Goal: Task Accomplishment & Management: Manage account settings

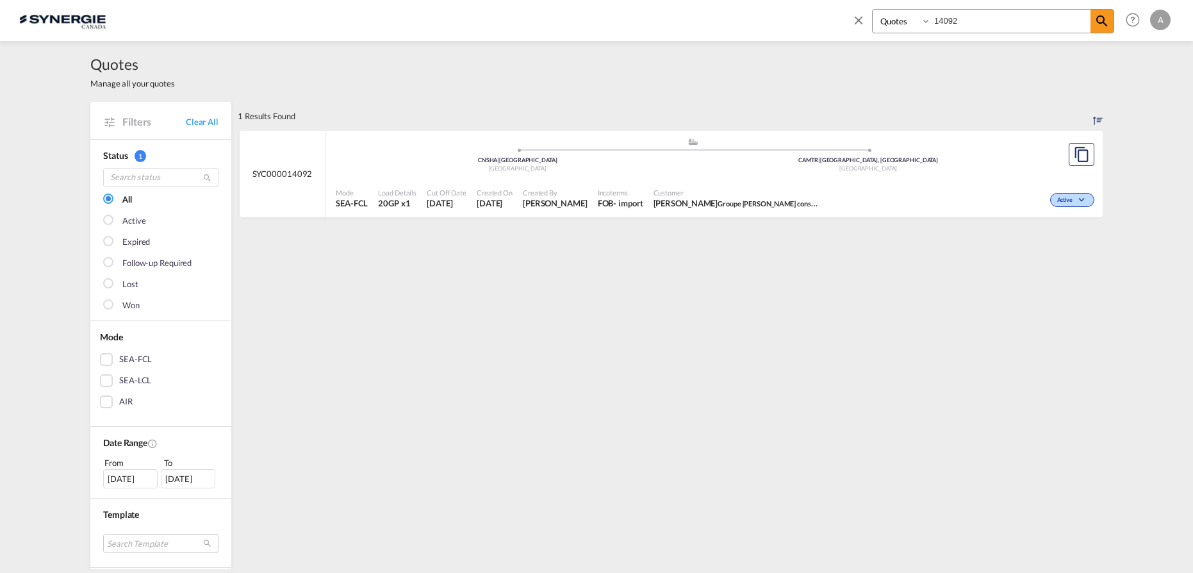
select select "Quotes"
click at [966, 22] on input "14092" at bounding box center [1011, 21] width 160 height 22
drag, startPoint x: 967, startPoint y: 22, endPoint x: 821, endPoint y: 24, distance: 145.5
click at [850, 23] on div "Bookings Quotes Enquiries 14092 Help Resources Product Release A My Profile Log…" at bounding box center [1009, 20] width 330 height 40
click at [643, 189] on span "Incoterms" at bounding box center [620, 193] width 45 height 10
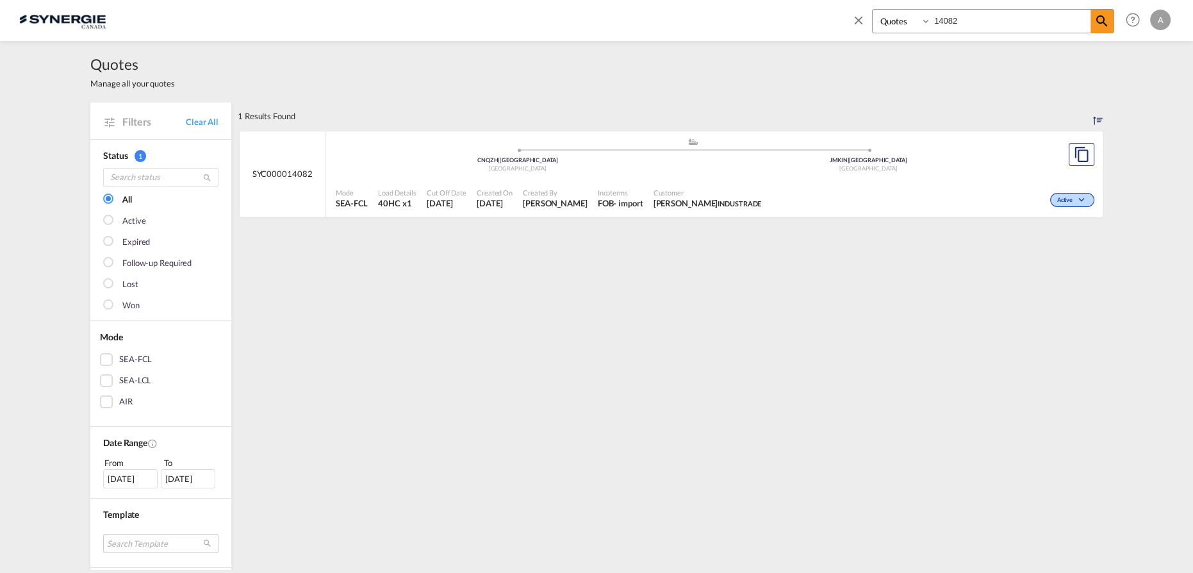
click at [962, 27] on input "14082" at bounding box center [1011, 21] width 160 height 22
click at [643, 201] on div "- import" at bounding box center [627, 203] width 29 height 12
click at [978, 23] on input "14083" at bounding box center [1011, 21] width 160 height 22
type input "14082"
click at [708, 174] on div ".a{fill:#aaa8ad;} .a{fill:#aaa8ad;} CNQZH | Qinzhou China JMKIN | Kingston Jama…" at bounding box center [693, 156] width 714 height 38
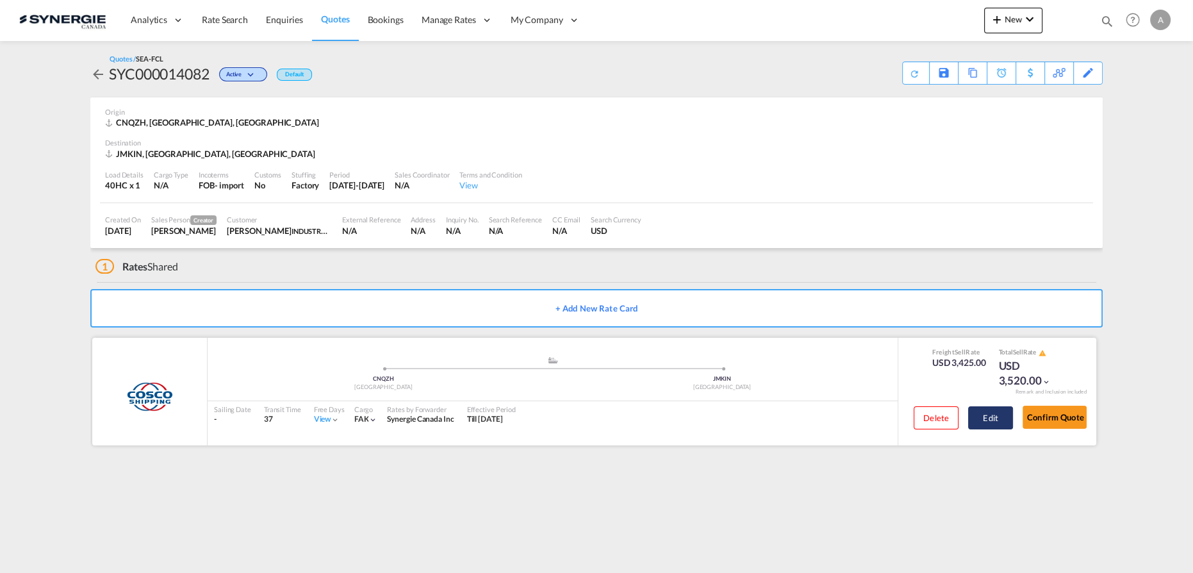
click at [1001, 419] on button "Edit" at bounding box center [990, 417] width 45 height 23
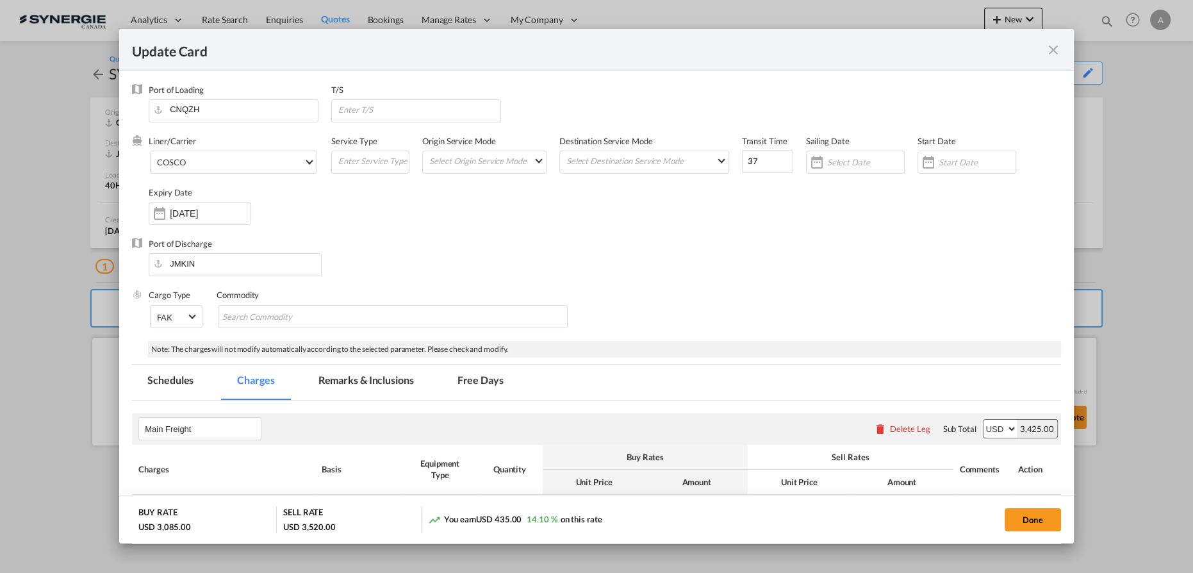
select select "per container"
select select "per B/L"
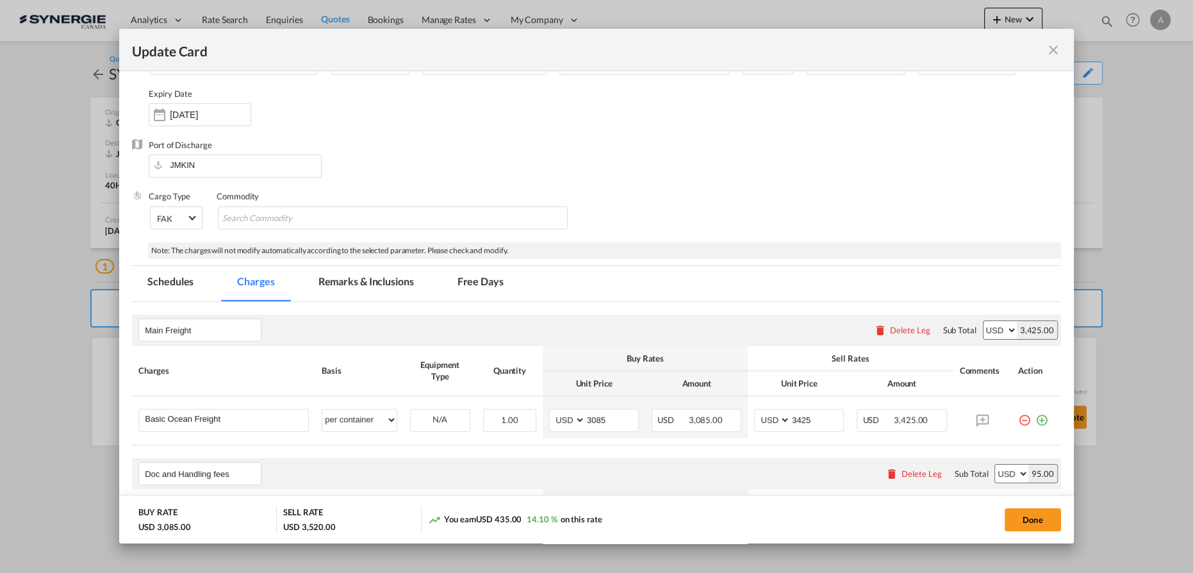
scroll to position [174, 0]
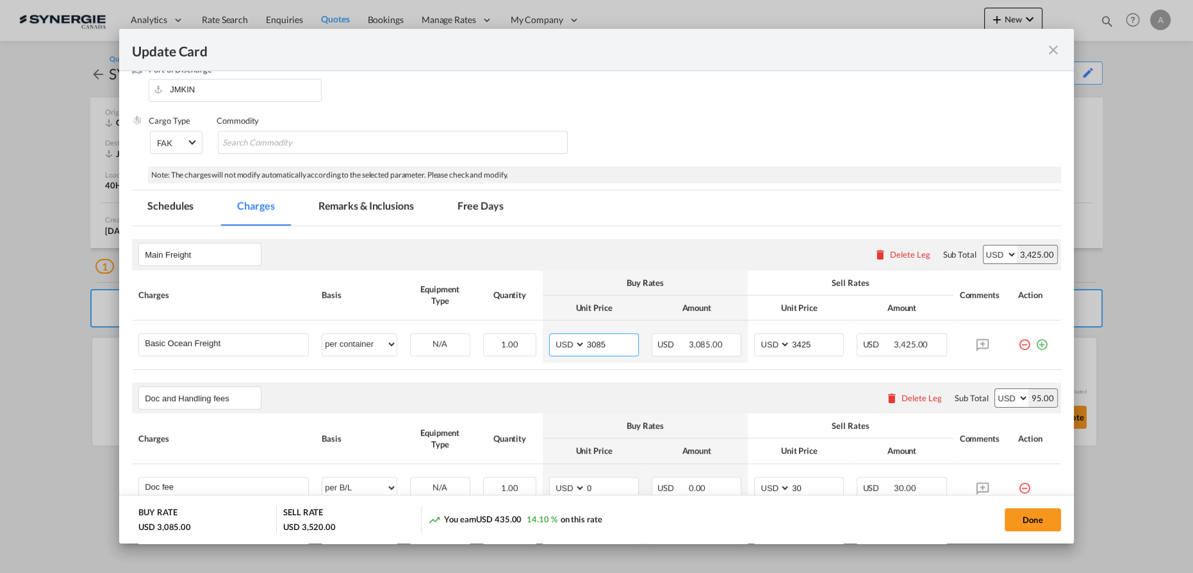
drag, startPoint x: 518, startPoint y: 339, endPoint x: 352, endPoint y: 311, distance: 168.2
click at [472, 331] on tr "Basic Ocean Freight Please Enter User Defined Charges Cannot Be Published per e…" at bounding box center [596, 341] width 929 height 42
type input "4330"
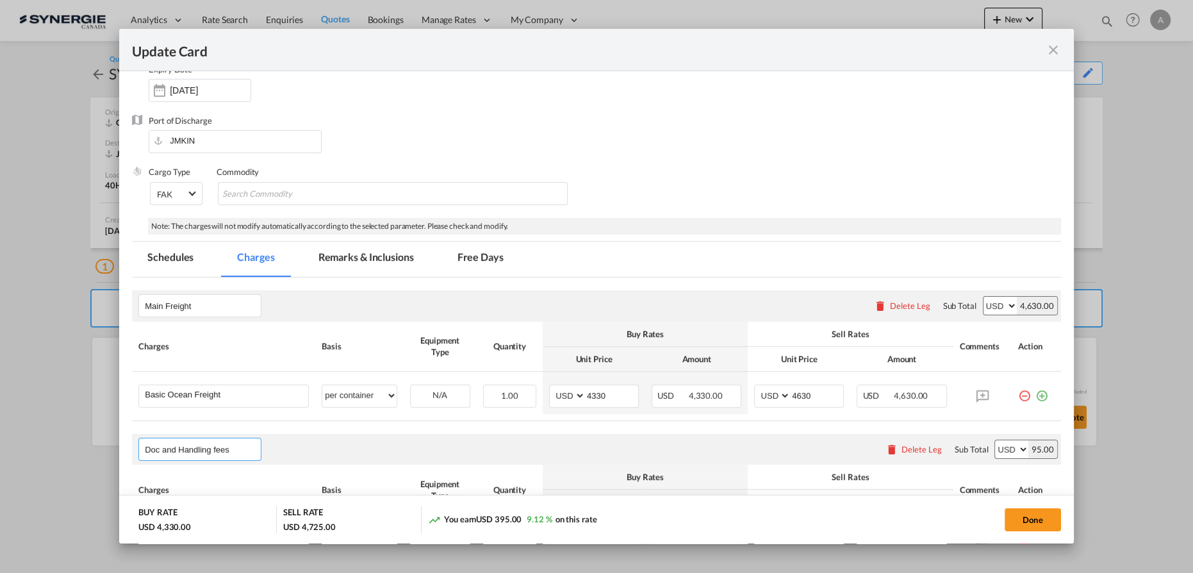
scroll to position [97, 0]
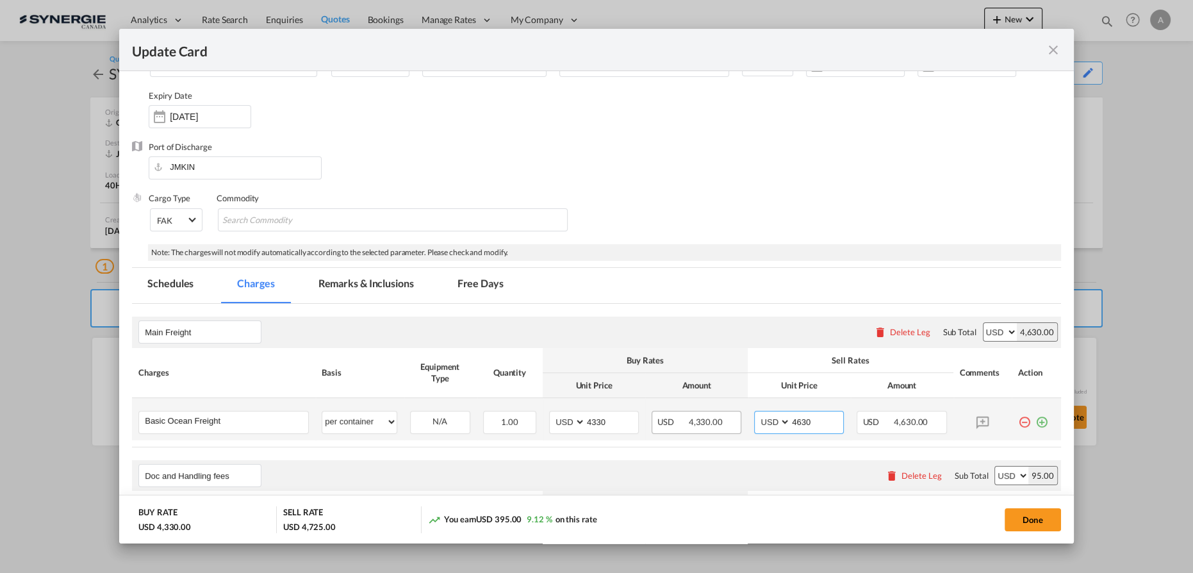
drag, startPoint x: 808, startPoint y: 419, endPoint x: 682, endPoint y: 416, distance: 125.6
click at [682, 420] on tr "Basic Ocean Freight Please Enter User Defined Charges Cannot Be Published per e…" at bounding box center [596, 419] width 929 height 42
type input "4650"
click at [364, 288] on md-tab-item "Remarks & Inclusions" at bounding box center [366, 285] width 126 height 35
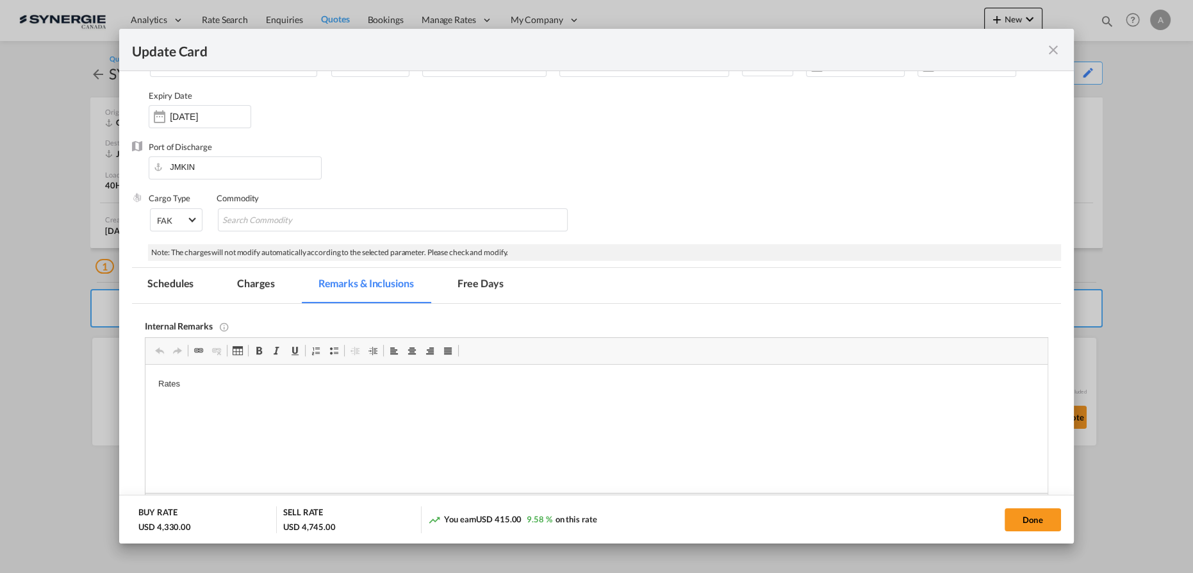
scroll to position [0, 0]
drag, startPoint x: 251, startPoint y: 391, endPoint x: 70, endPoint y: 391, distance: 180.7
click at [145, 391] on html "Rates" at bounding box center [596, 395] width 902 height 61
click at [184, 357] on link "Redo Keyboard shortcut Ctrl+Y" at bounding box center [178, 350] width 18 height 17
drag, startPoint x: 185, startPoint y: 383, endPoint x: 86, endPoint y: 386, distance: 98.7
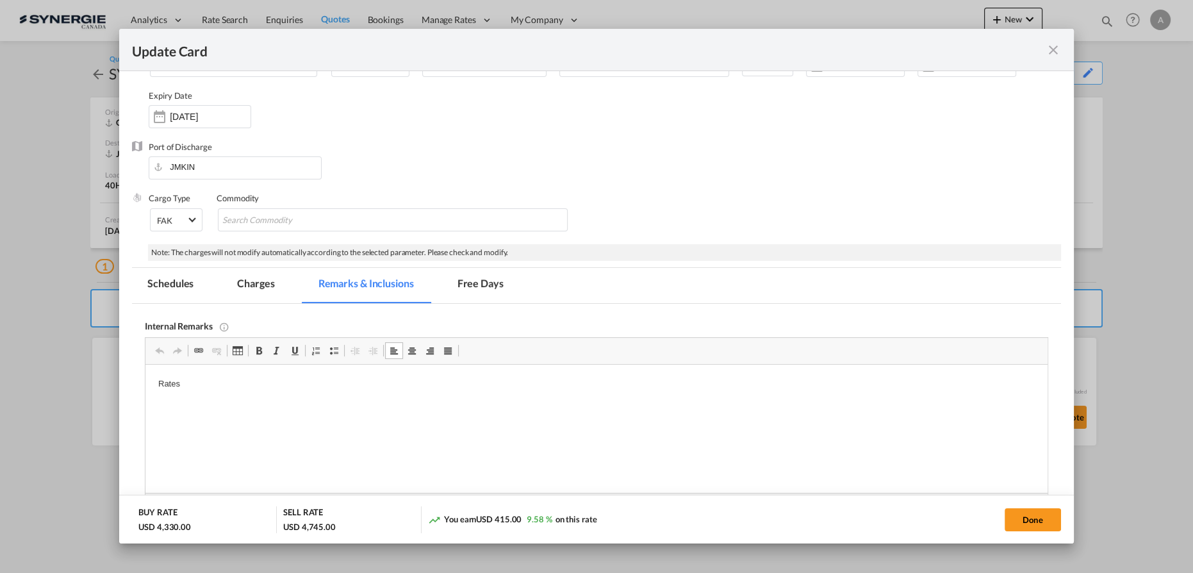
click at [145, 386] on html "Rates" at bounding box center [596, 395] width 902 height 61
click at [671, 398] on body "EVEROK - https://app.frontapp.com/open/cnv_q6aixe7?key=BaAmREobfmxyiF8RhEc2Wkvl…" at bounding box center [596, 405] width 876 height 56
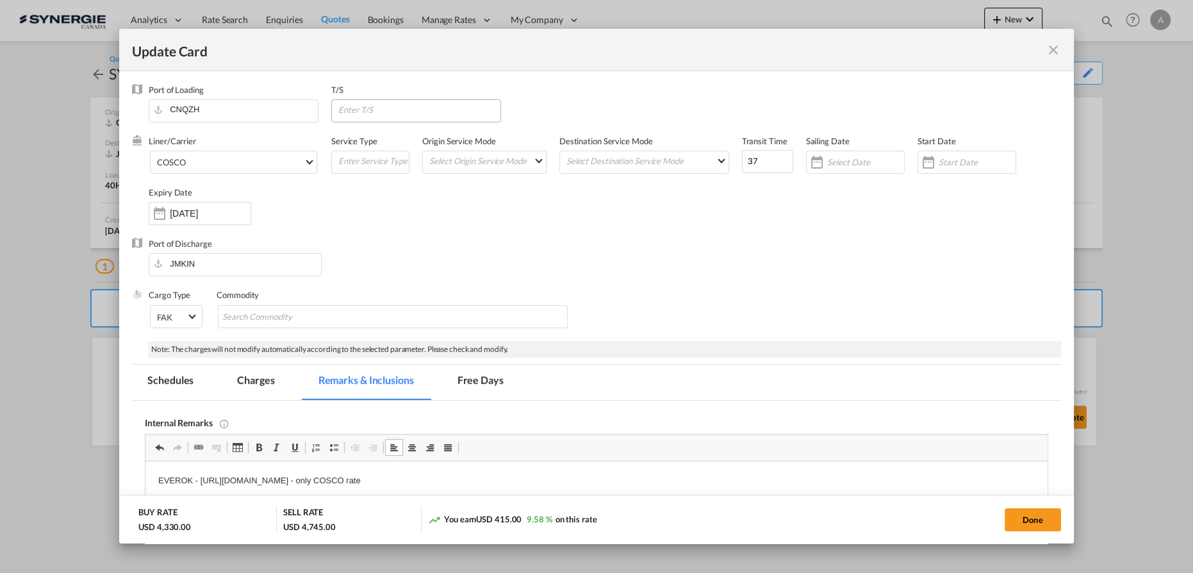
click at [403, 103] on input "Update CardPort of ..." at bounding box center [418, 109] width 163 height 19
type input "[GEOGRAPHIC_DATA]"
drag, startPoint x: 755, startPoint y: 156, endPoint x: 702, endPoint y: 147, distance: 53.9
click at [716, 154] on div "Liner/Carrier COSCO 2HM LOGISTICS D.O.O AAXL GLOBAL SHIPPING LINES LLC ABDUL MU…" at bounding box center [605, 186] width 912 height 103
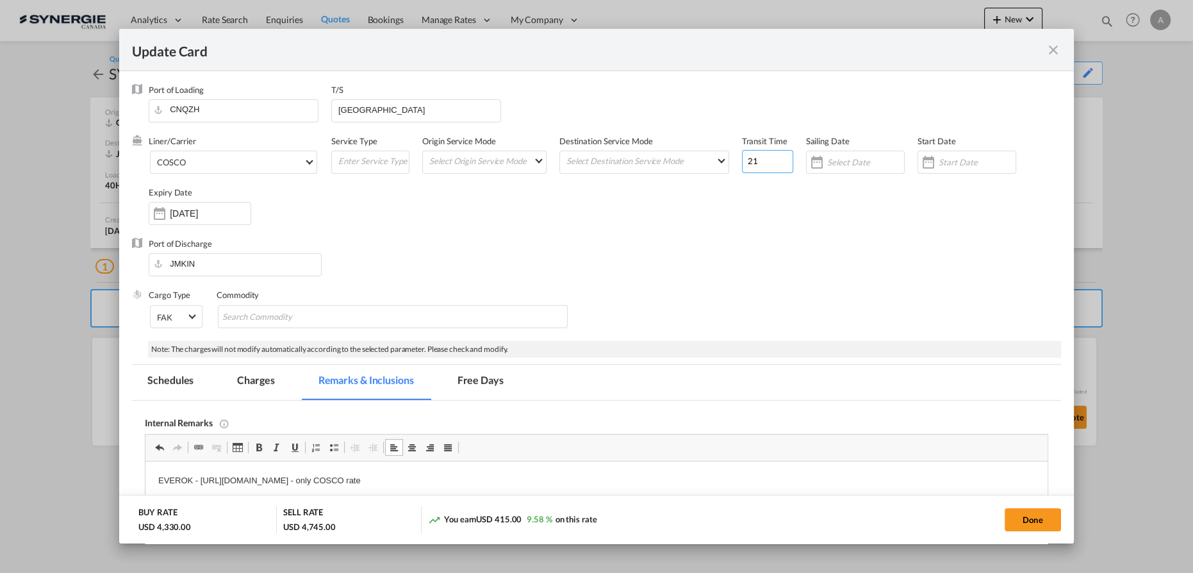
type input "21"
click at [928, 163] on div "Update CardPort of ..." at bounding box center [928, 162] width 21 height 26
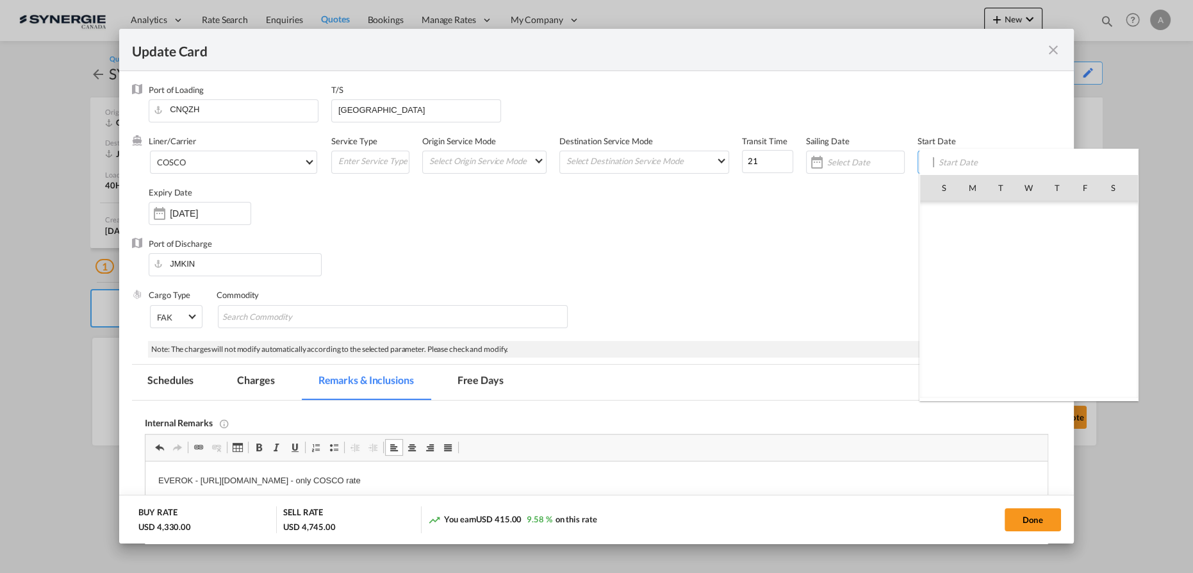
scroll to position [296615, 0]
click at [1085, 270] on span "15" at bounding box center [1085, 272] width 27 height 27
type input "[DATE]"
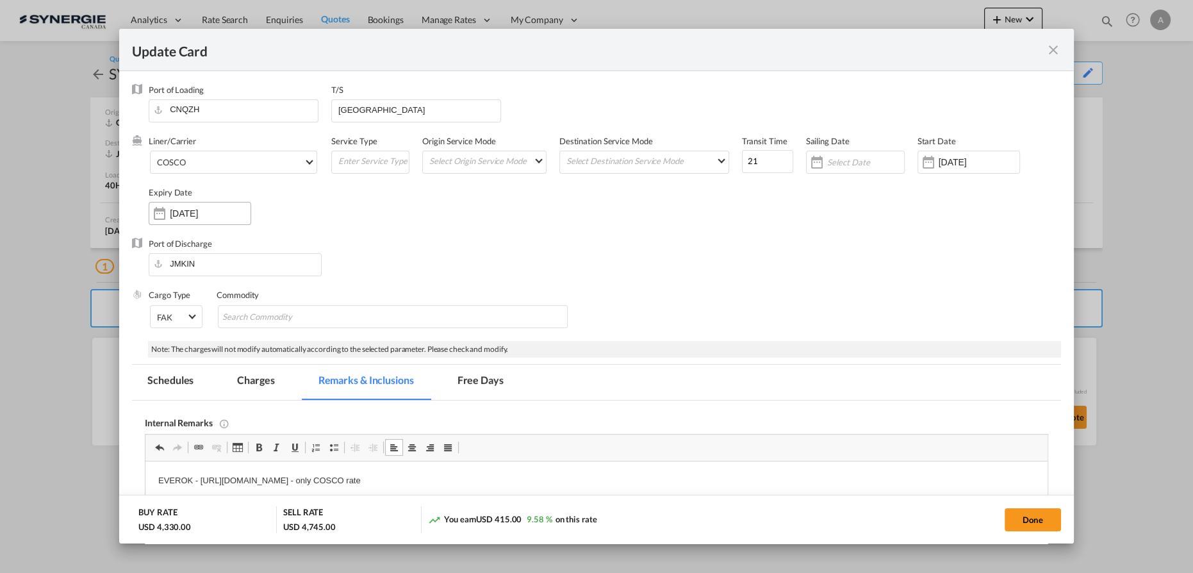
click at [191, 215] on input "13 Sep 2025" at bounding box center [210, 213] width 81 height 10
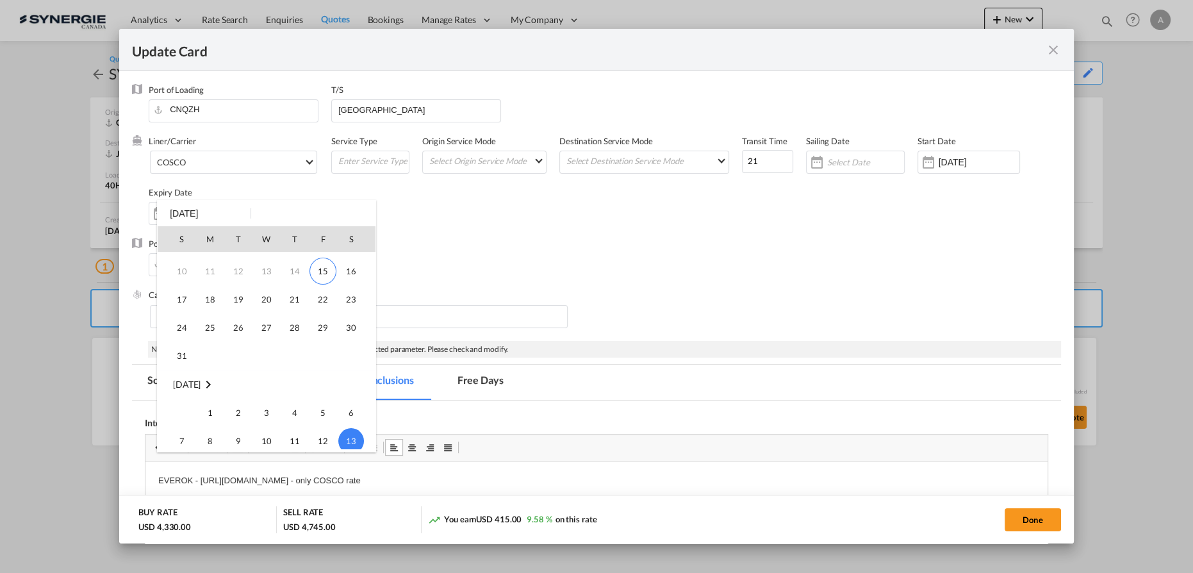
scroll to position [0, 0]
click at [291, 349] on span "21" at bounding box center [295, 351] width 26 height 26
type input "[DATE]"
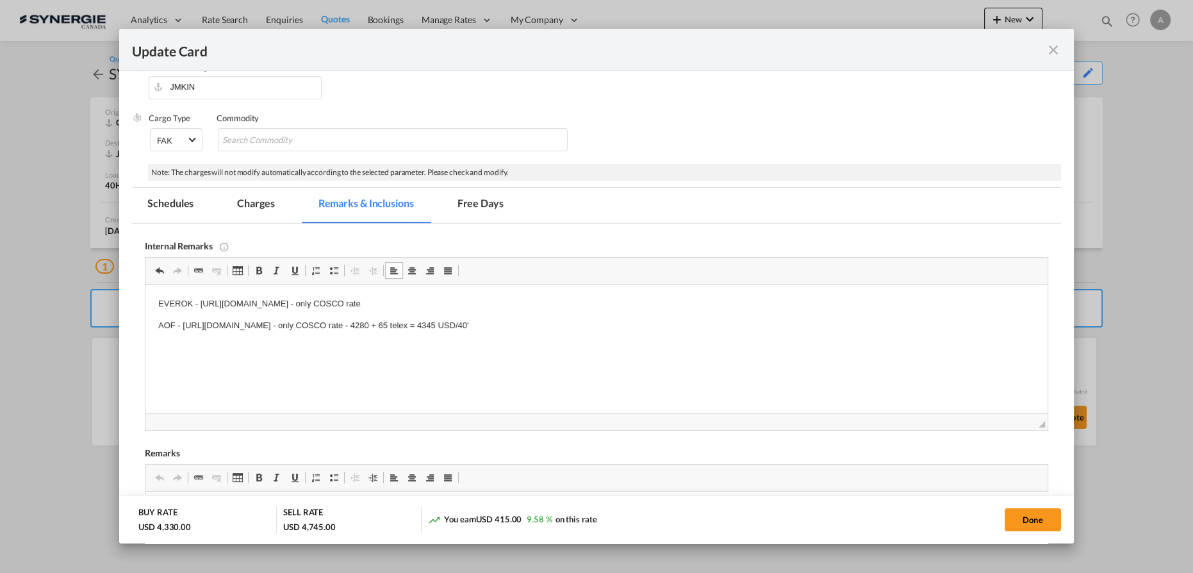
scroll to position [174, 0]
click at [746, 330] on p "AOF - [URL][DOMAIN_NAME] - only COSCO rate - 4280 + 65 telex = 4345 USD/40'" at bounding box center [596, 328] width 876 height 13
click at [245, 348] on p "KING ONE -" at bounding box center [596, 349] width 876 height 13
click at [255, 343] on body "EVEROK - https://app.frontapp.com/open/cnv_q6aixe7?key=BaAmREobfmxyiF8RhEc2Wkvl…" at bounding box center [596, 339] width 876 height 78
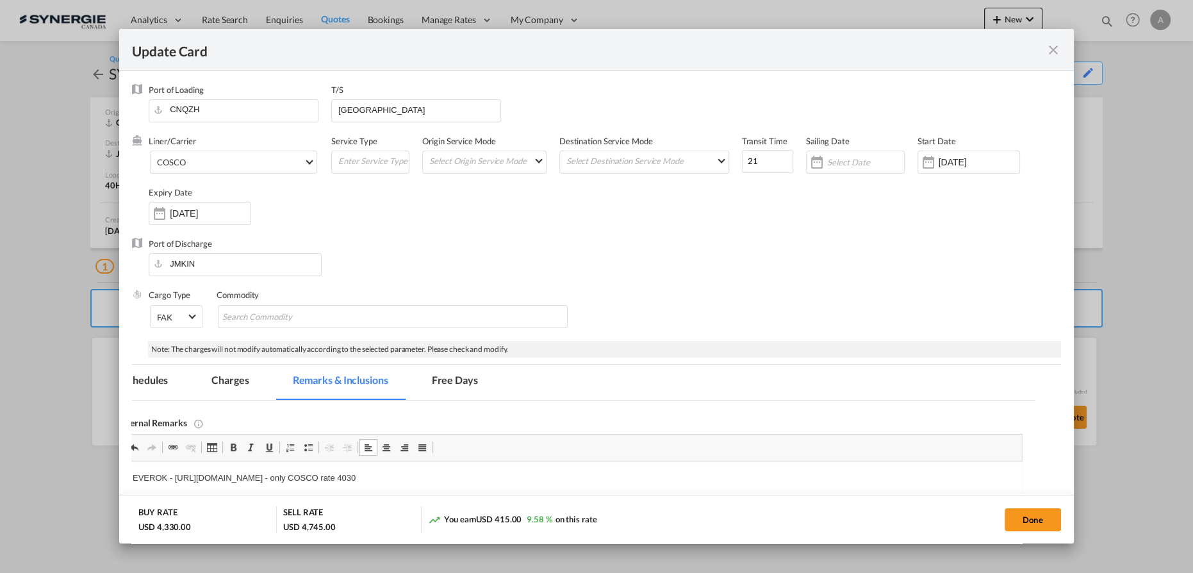
scroll to position [58, 0]
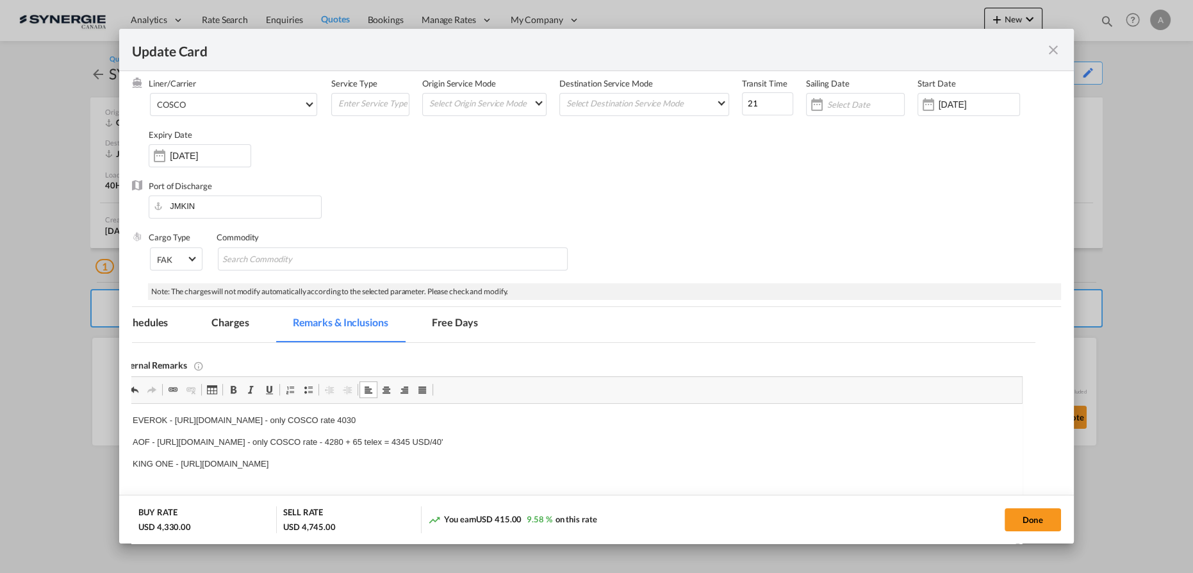
click at [536, 464] on p "KING ONE - https://app.frontapp.com/open/cnv_q6aixe7?key=BaAmREobfmxyiF8RhEc2Wk…" at bounding box center [571, 463] width 876 height 13
click at [634, 416] on p "EVEROK - https://app.frontapp.com/open/cnv_q6aixe7?key=BaAmREobfmxyiF8RhEc2Wkvl…" at bounding box center [571, 420] width 876 height 13
click at [240, 328] on md-tab-item "Charges" at bounding box center [230, 324] width 68 height 35
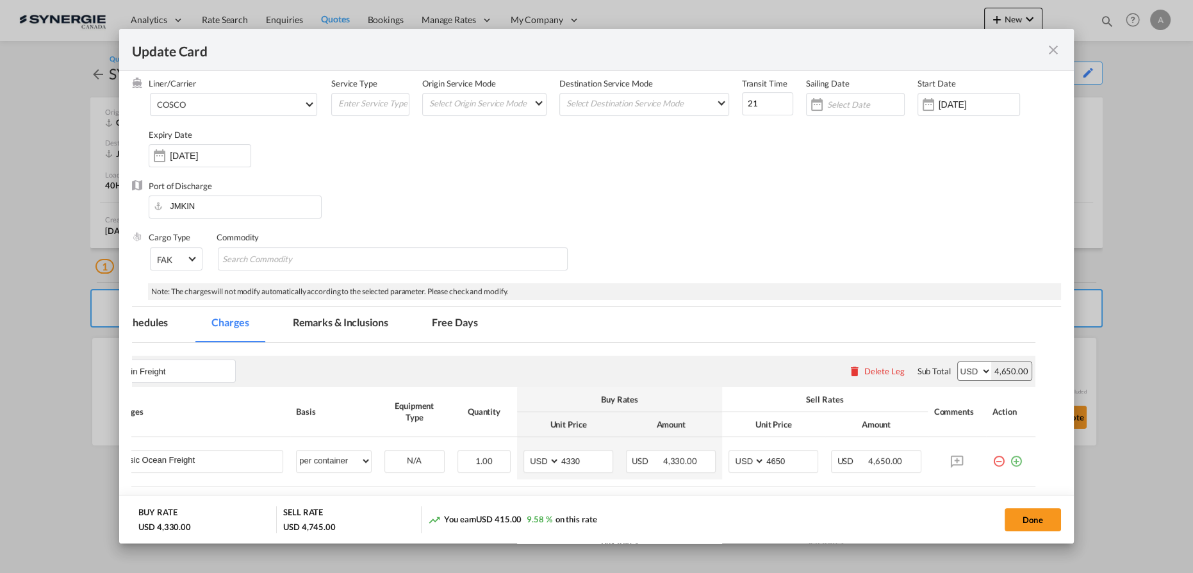
scroll to position [174, 0]
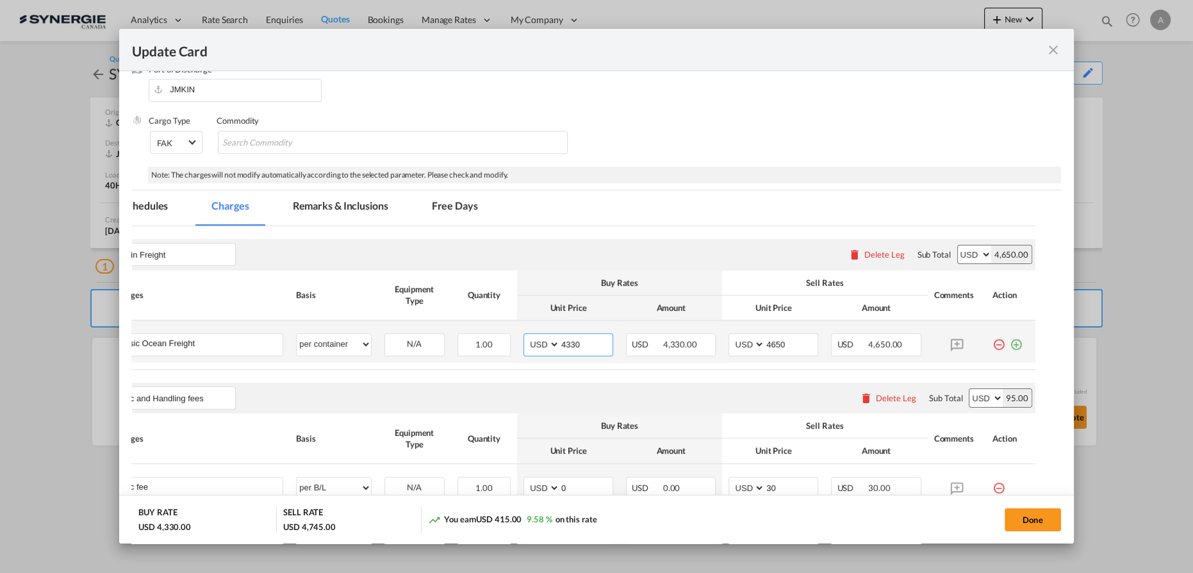
click at [582, 345] on input "4330" at bounding box center [586, 343] width 53 height 19
drag, startPoint x: 516, startPoint y: 344, endPoint x: 470, endPoint y: 336, distance: 46.9
click at [480, 347] on tr "Basic Ocean Freight Please Enter User Defined Charges Cannot Be Published per e…" at bounding box center [570, 341] width 929 height 42
type input "4345"
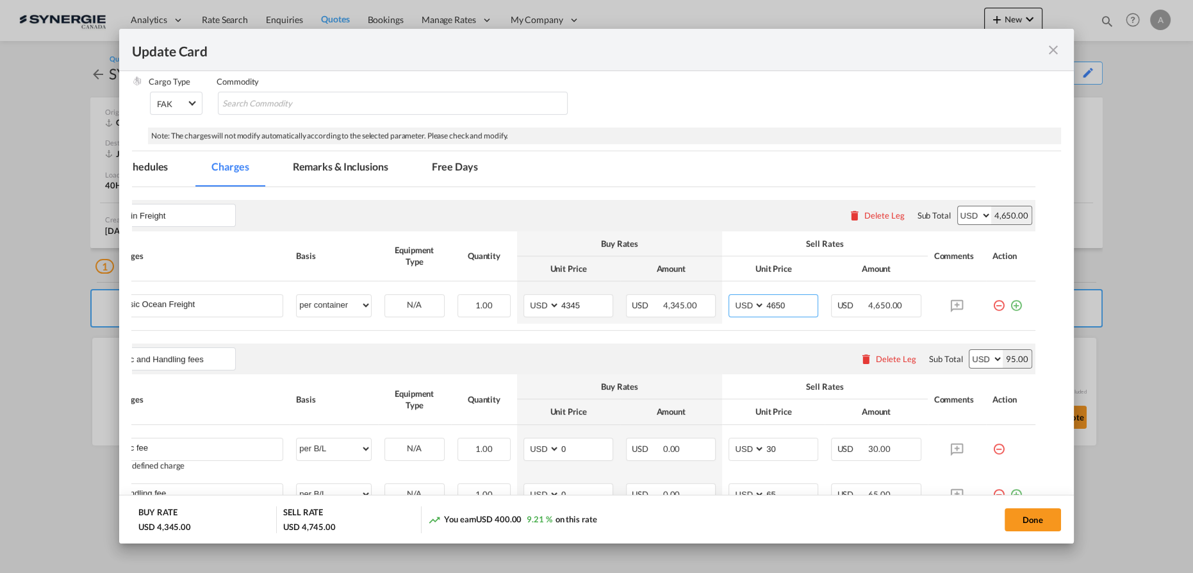
scroll to position [0, 0]
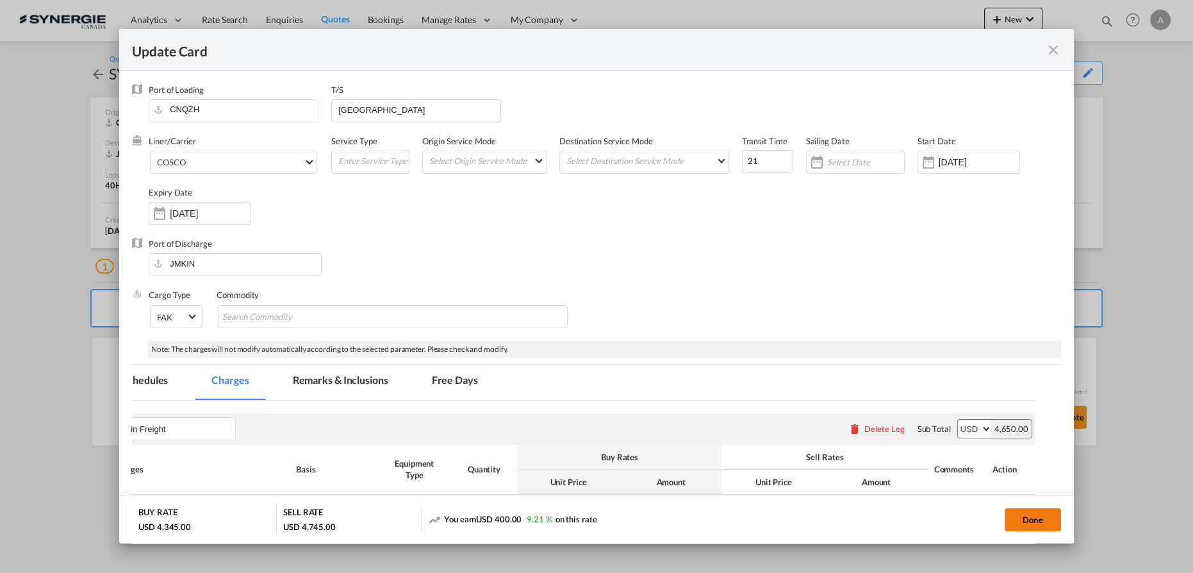
click at [1035, 517] on button "Done" at bounding box center [1033, 519] width 56 height 23
type input "[DATE]"
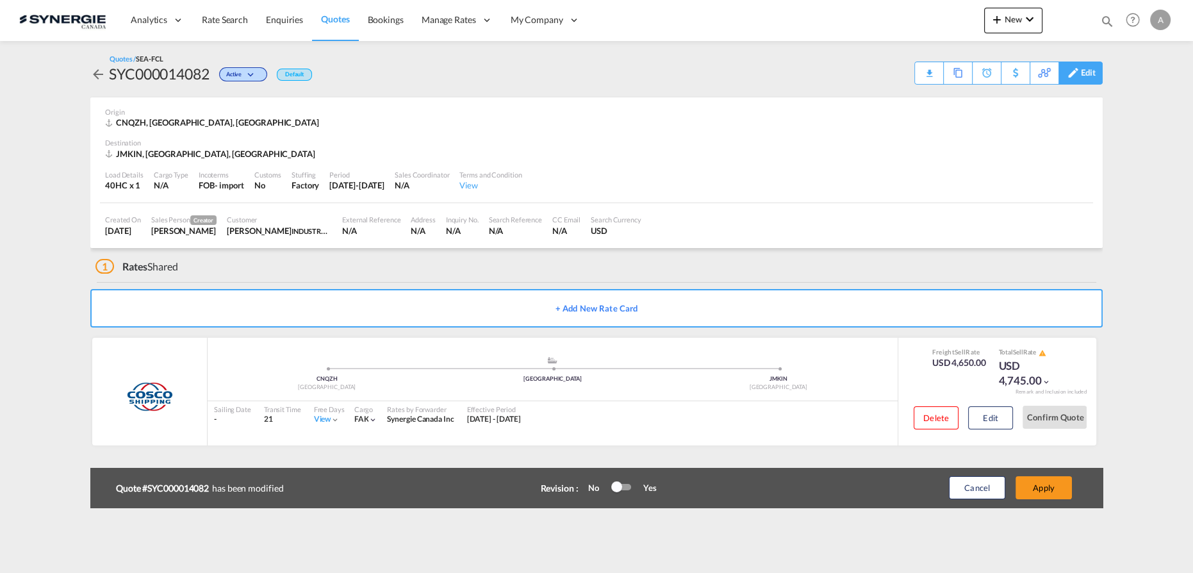
click at [1078, 76] on md-icon at bounding box center [1072, 73] width 15 height 10
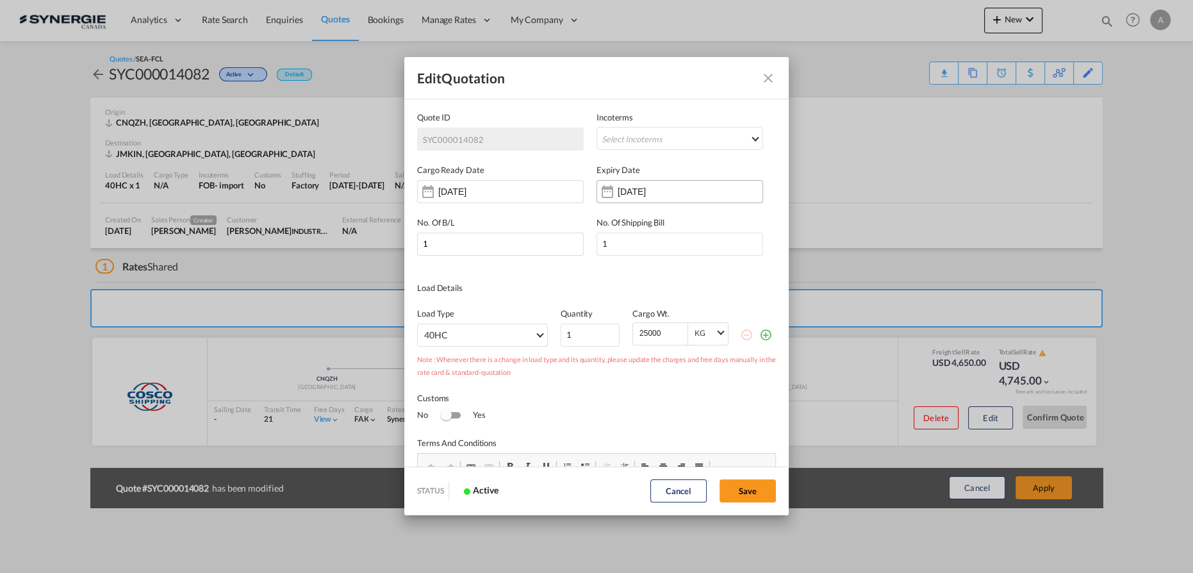
click at [670, 197] on input "31 Aug 2025" at bounding box center [658, 191] width 81 height 10
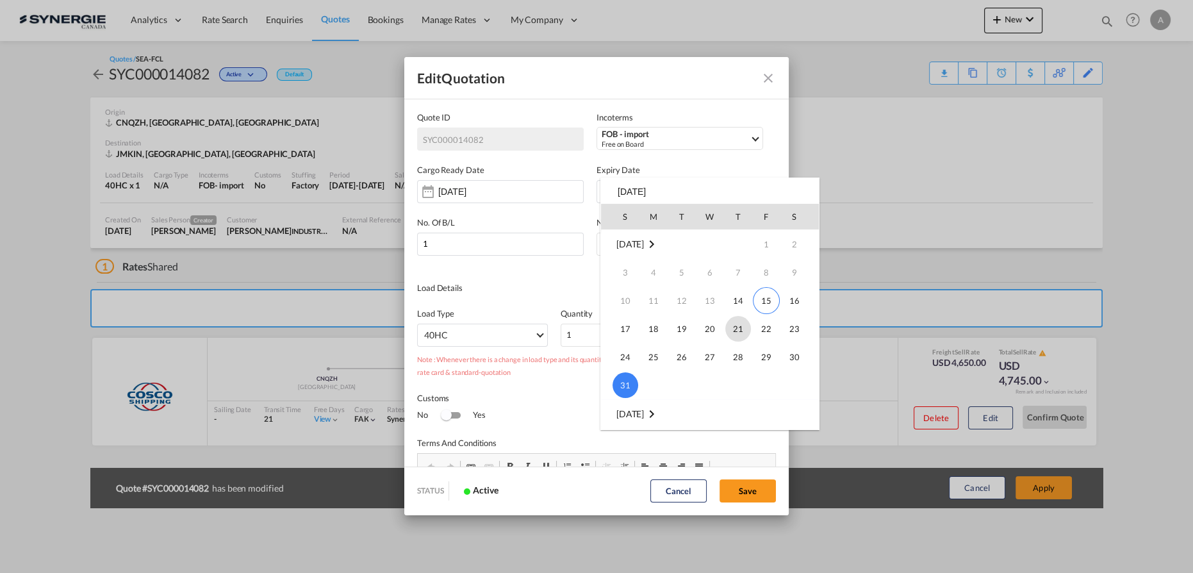
click at [743, 329] on span "21" at bounding box center [738, 329] width 26 height 26
type input "[DATE]"
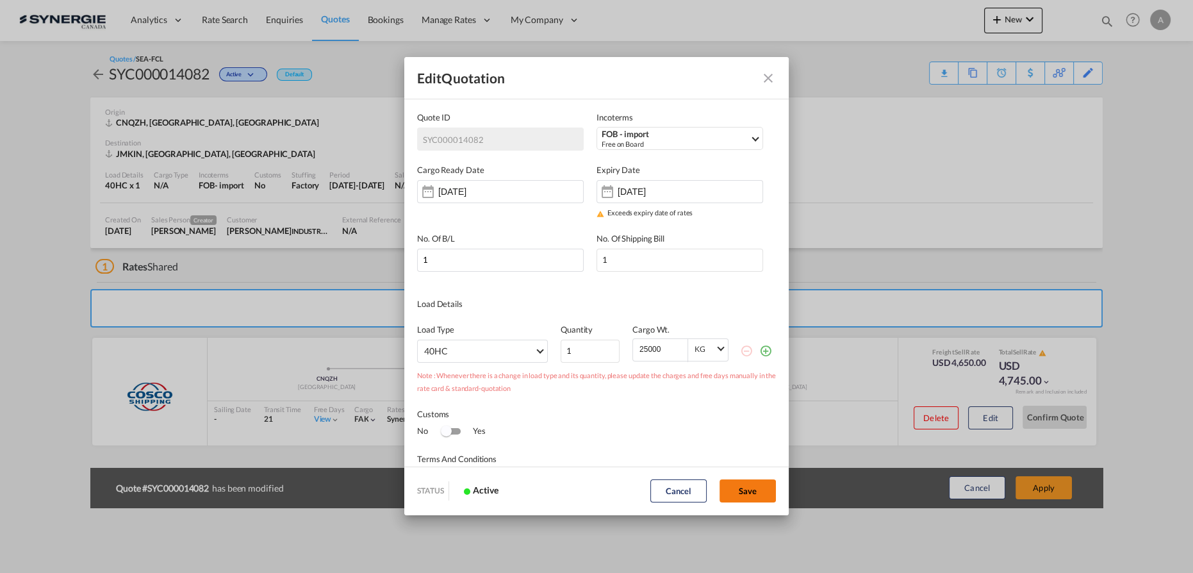
click at [744, 493] on button "Save" at bounding box center [748, 490] width 56 height 23
type input "13 Aug 2025"
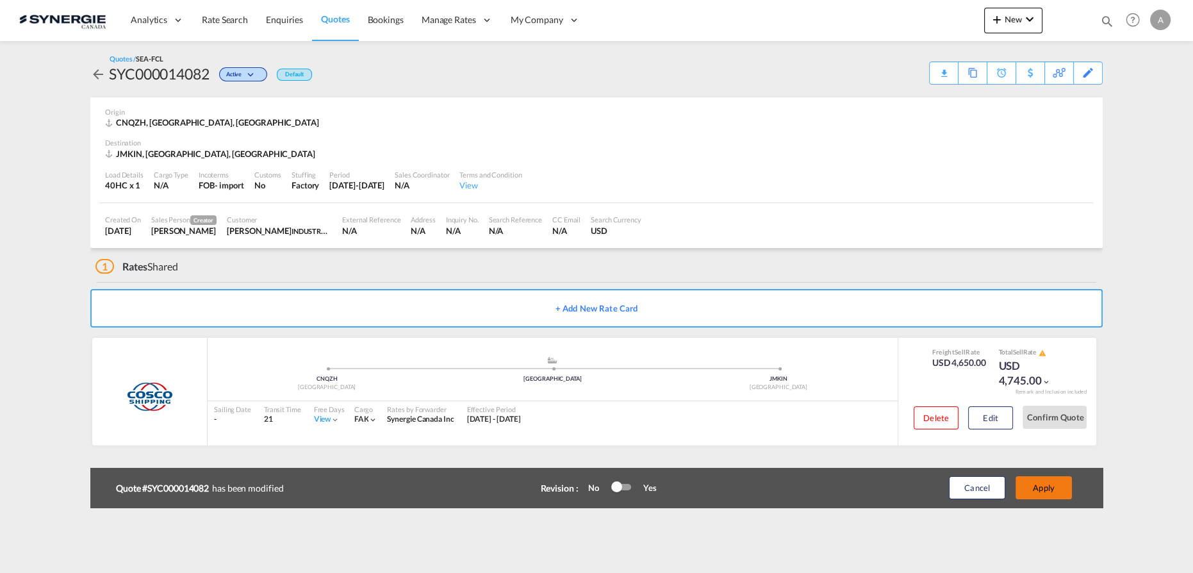
click at [1046, 494] on button "Apply" at bounding box center [1044, 487] width 56 height 23
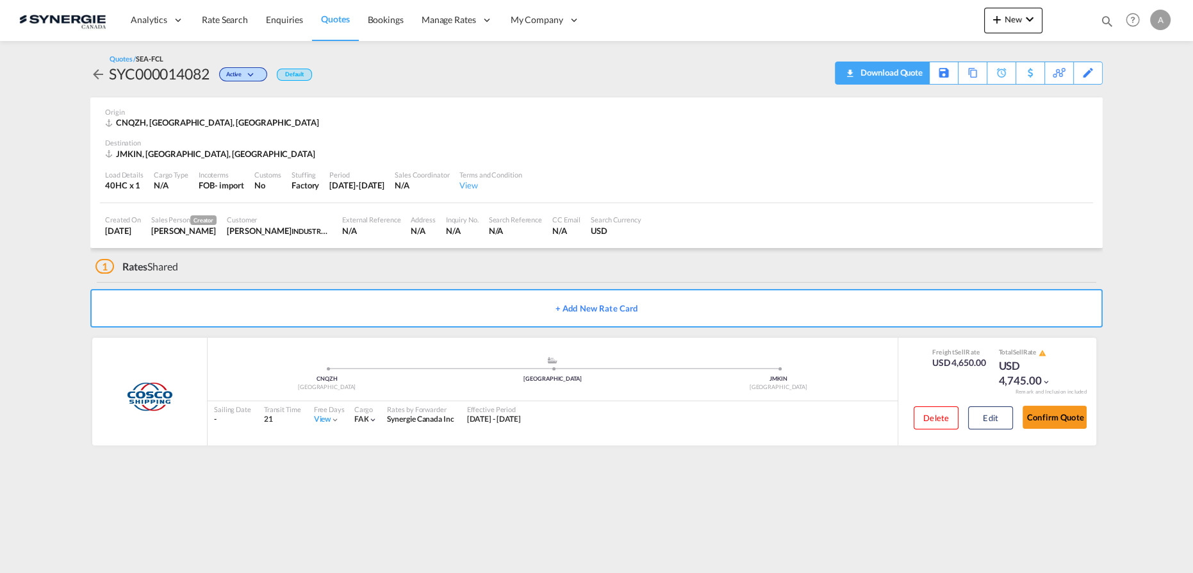
click at [907, 64] on div "Download Quote" at bounding box center [889, 72] width 65 height 21
click at [1001, 418] on button "Edit" at bounding box center [990, 417] width 45 height 23
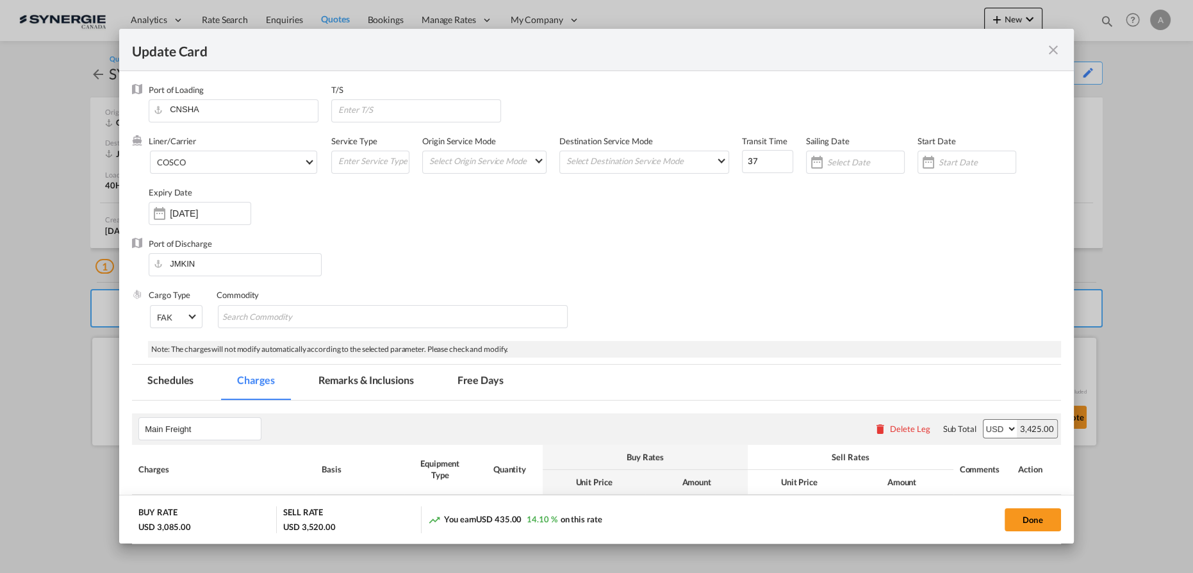
select select "per container"
select select "per B/L"
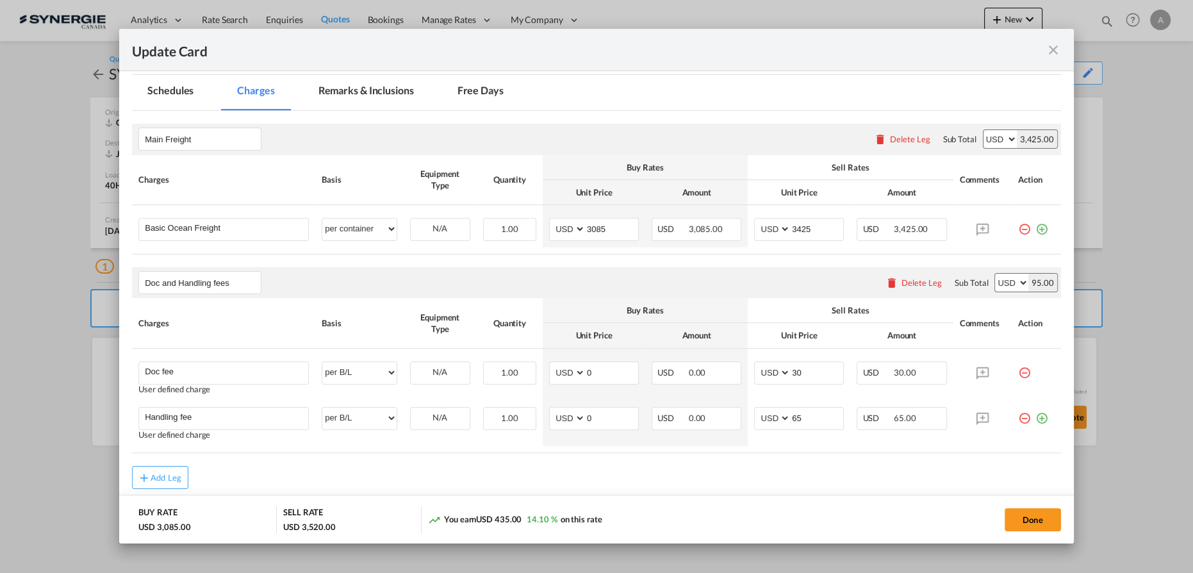
scroll to position [291, 0]
drag, startPoint x: 608, startPoint y: 224, endPoint x: 473, endPoint y: 234, distance: 135.5
click at [500, 232] on tr "Basic Ocean Freight Please Enter User Defined Charges Cannot Be Published per e…" at bounding box center [596, 225] width 929 height 42
type input "4365"
type input "4665"
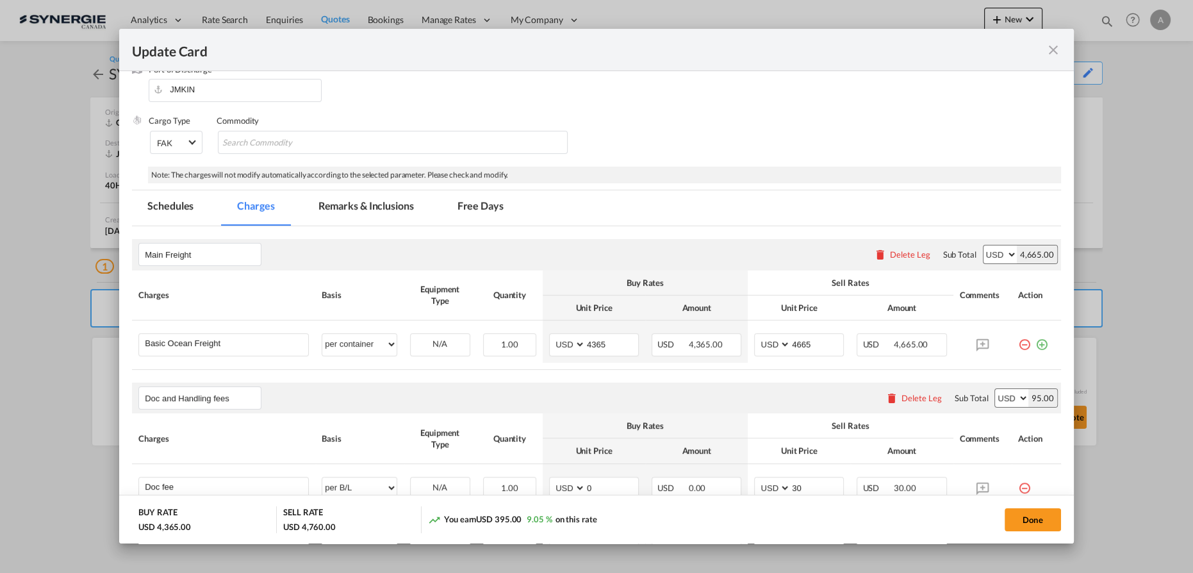
click at [322, 193] on md-tab-item "Remarks & Inclusions" at bounding box center [366, 207] width 126 height 35
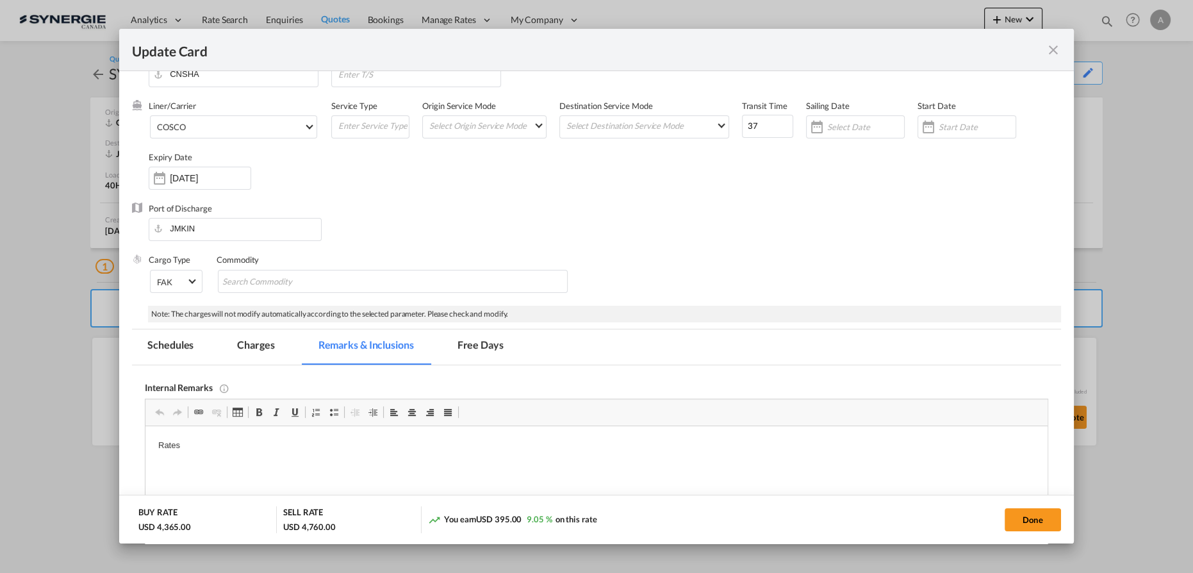
scroll to position [0, 0]
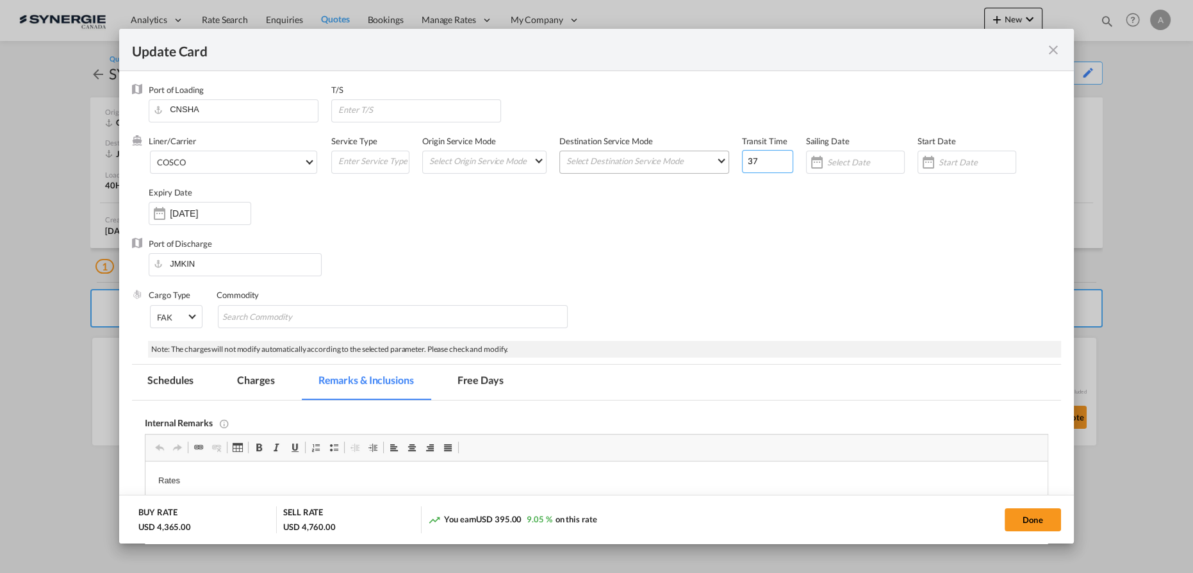
drag, startPoint x: 742, startPoint y: 160, endPoint x: 693, endPoint y: 155, distance: 49.0
click at [711, 158] on div "Liner/Carrier COSCO 2HM LOGISTICS D.O.O AAXL GLOBAL SHIPPING LINES LLC ABDUL MU…" at bounding box center [605, 186] width 912 height 103
type input "7"
type input "35"
click at [941, 165] on input "Update CardPort of ..." at bounding box center [977, 162] width 77 height 10
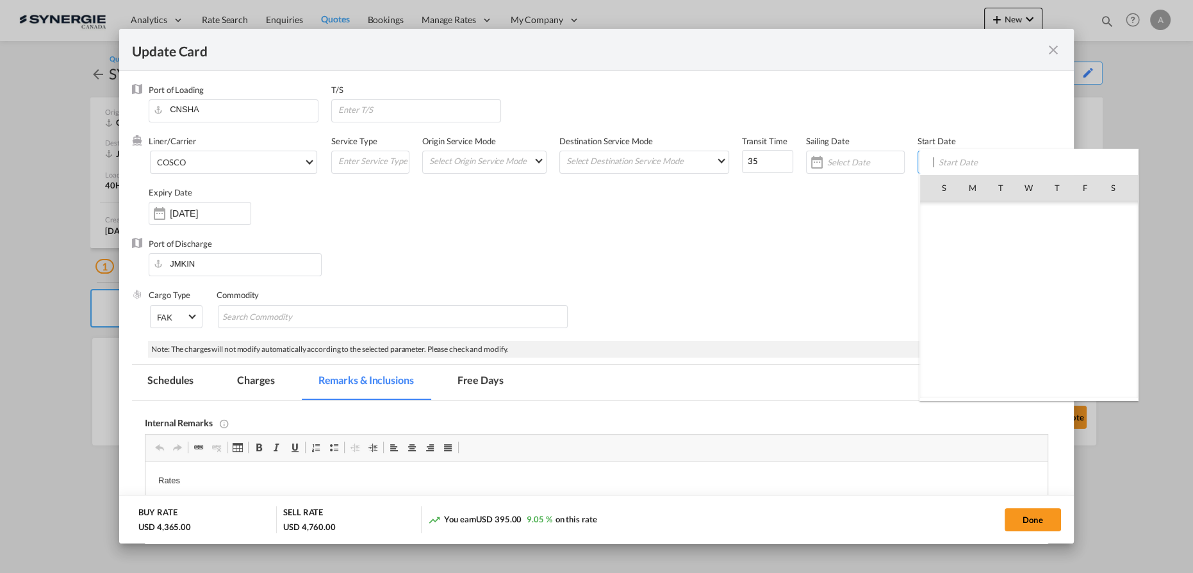
scroll to position [296615, 0]
click at [1092, 267] on span "15" at bounding box center [1085, 272] width 27 height 27
type input "[DATE]"
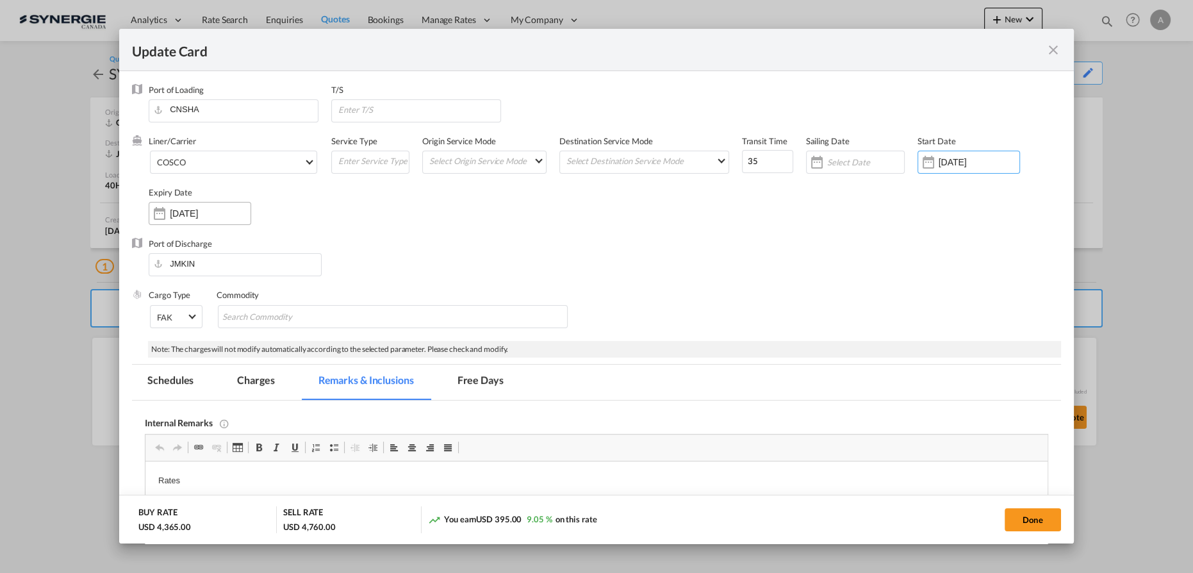
click at [199, 210] on input "13 Sep 2025" at bounding box center [210, 213] width 81 height 10
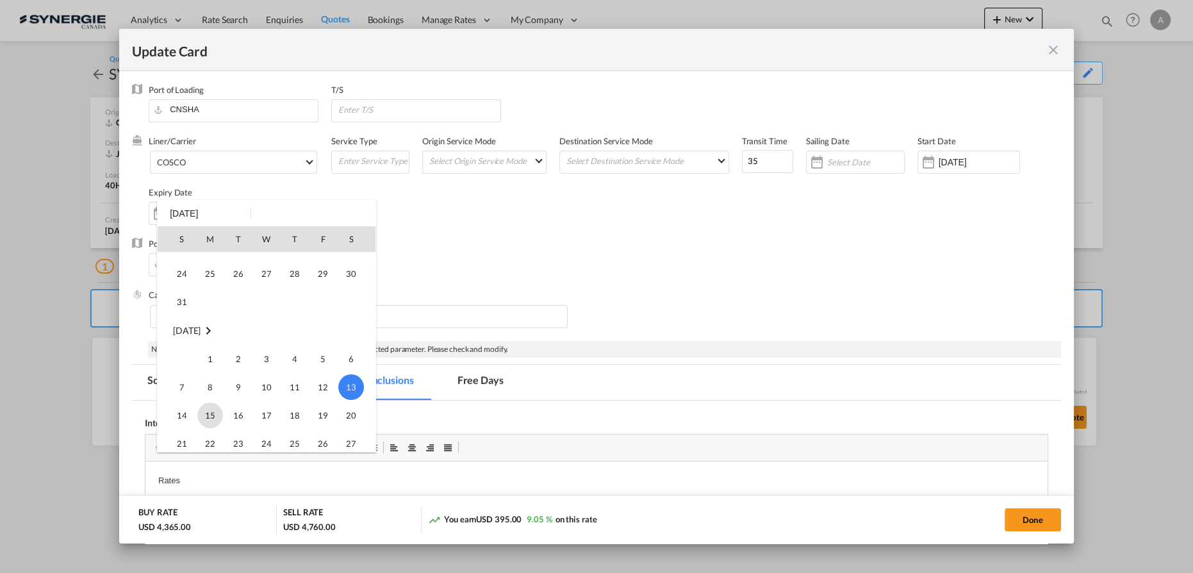
scroll to position [53, 0]
click at [179, 356] on span "31" at bounding box center [182, 355] width 26 height 26
type input "31 Aug 2025"
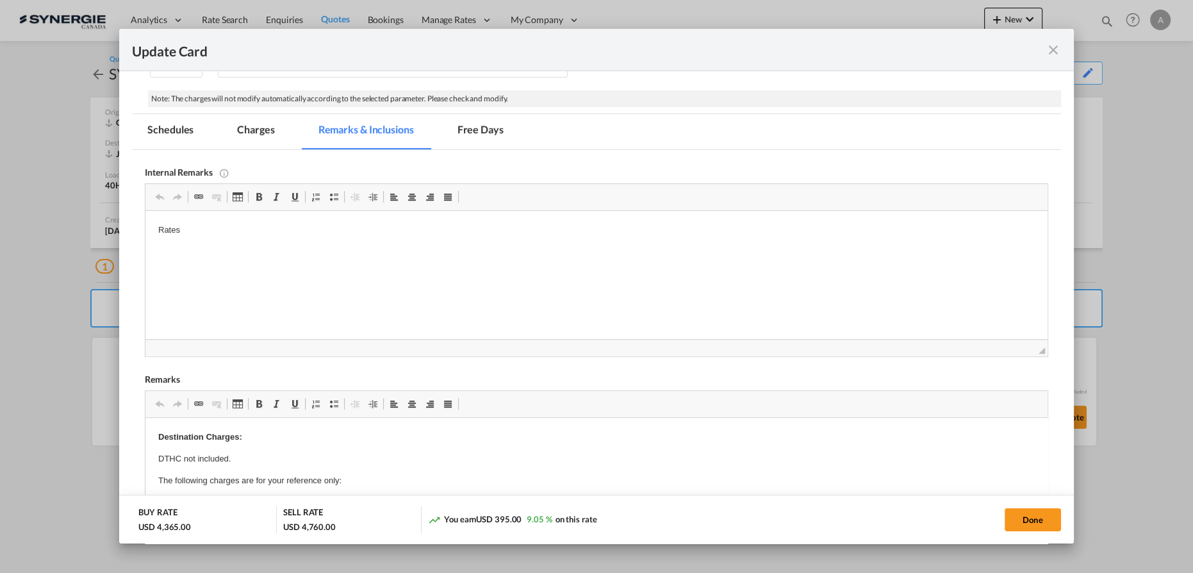
scroll to position [233, 0]
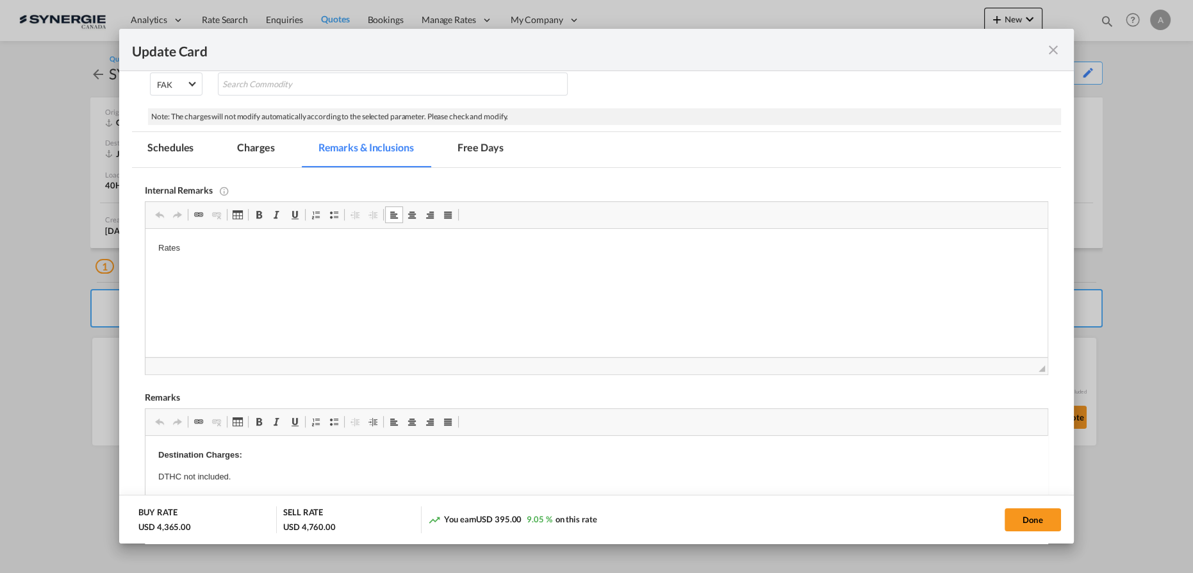
drag, startPoint x: 233, startPoint y: 247, endPoint x: 267, endPoint y: 482, distance: 236.9
click at [145, 254] on html "Rates" at bounding box center [596, 259] width 902 height 61
click at [284, 244] on p "AOF -" at bounding box center [596, 248] width 876 height 13
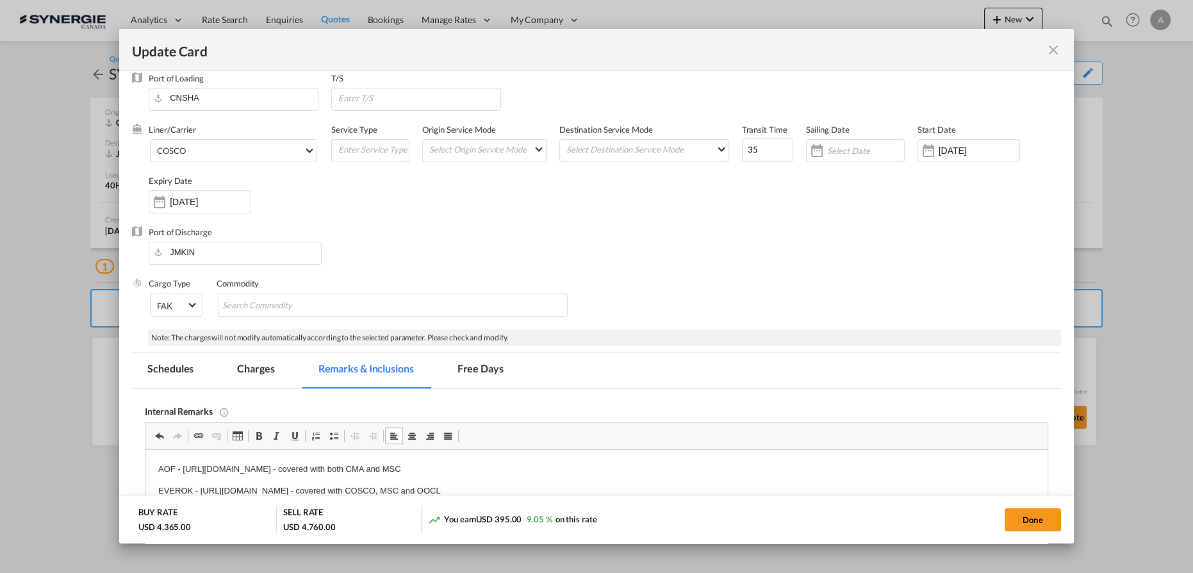
scroll to position [0, 0]
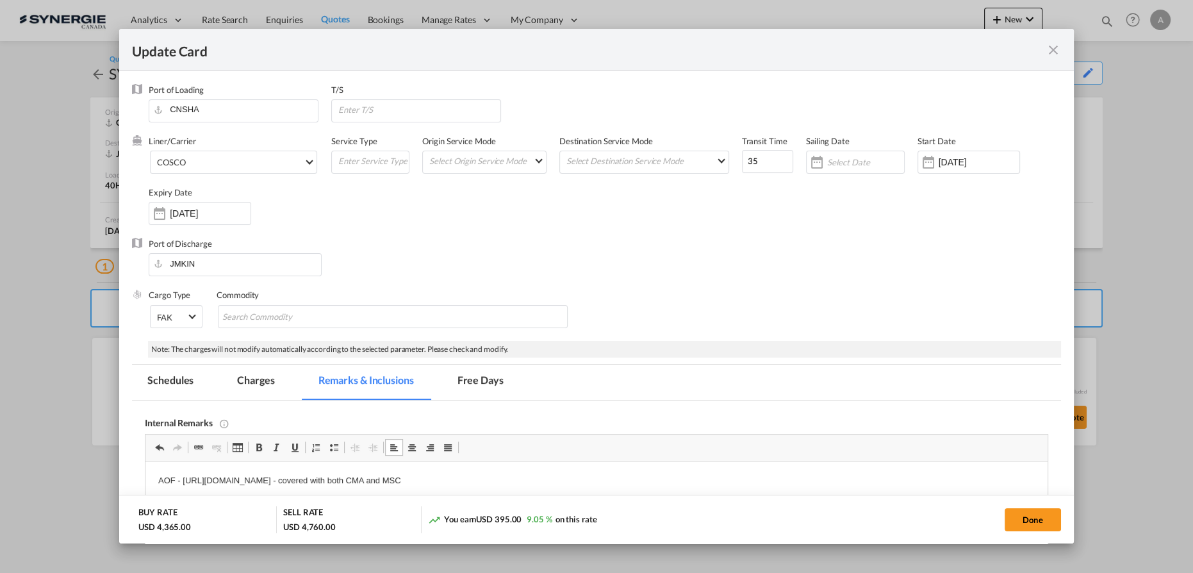
click at [177, 212] on input "31 Aug 2025" at bounding box center [210, 213] width 81 height 10
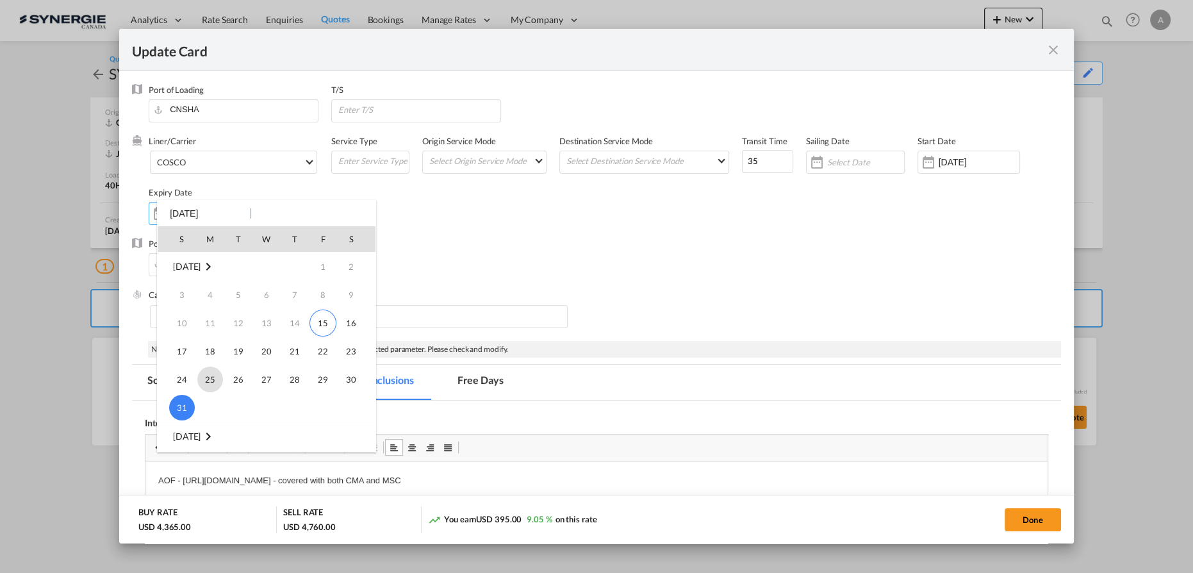
click at [200, 381] on span "25" at bounding box center [210, 379] width 26 height 26
type input "25 Aug 2025"
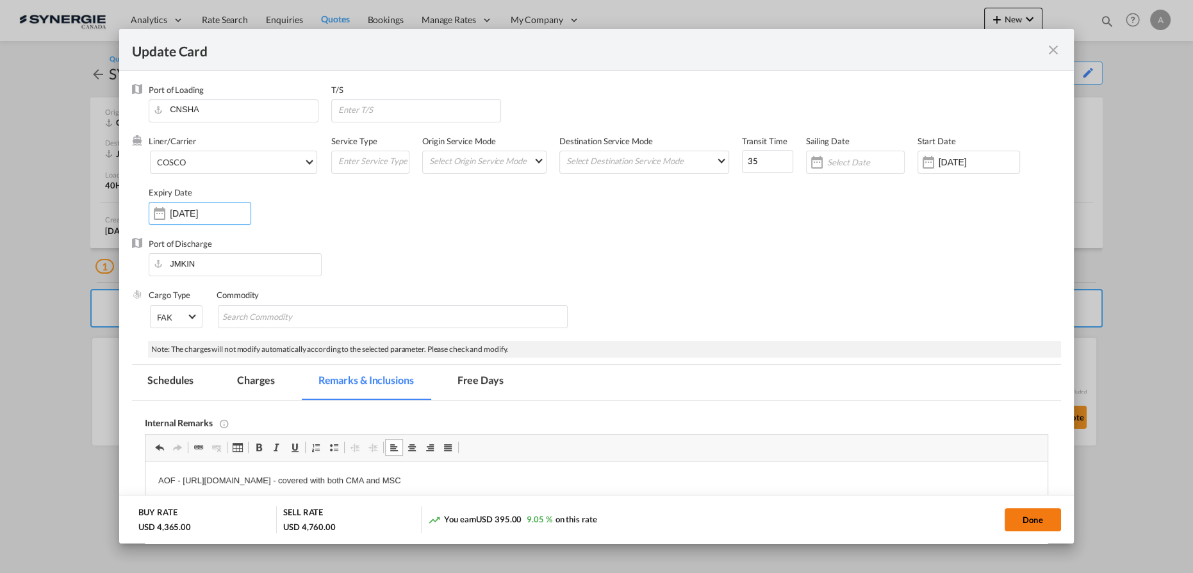
click at [1015, 516] on button "Done" at bounding box center [1033, 519] width 56 height 23
type input "[DATE]"
type input "24 Aug 2025"
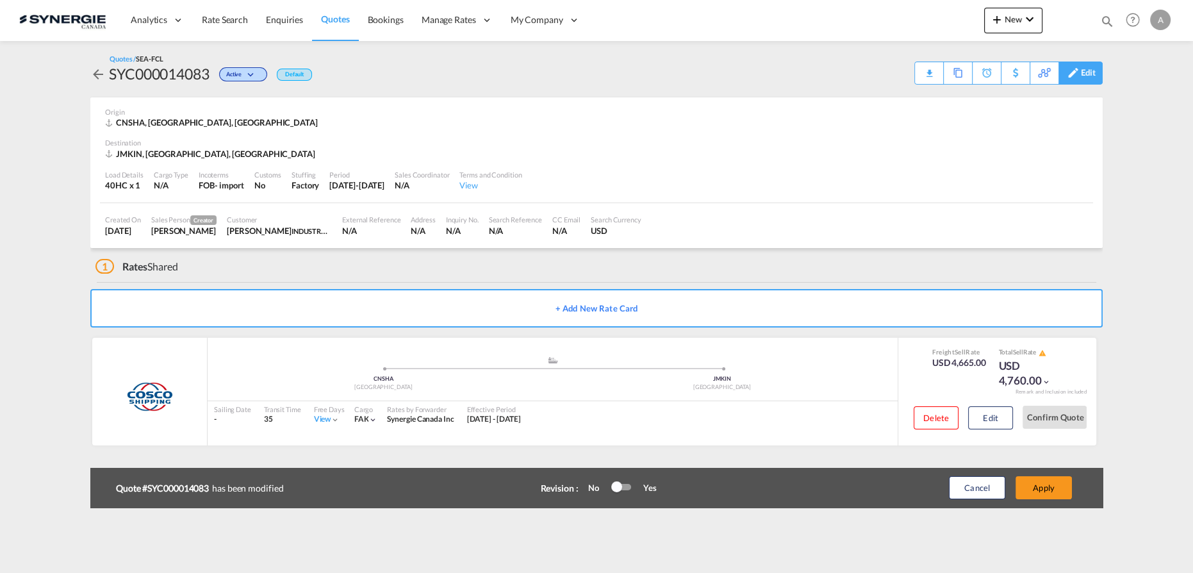
click at [1087, 76] on div "Edit" at bounding box center [1088, 73] width 15 height 22
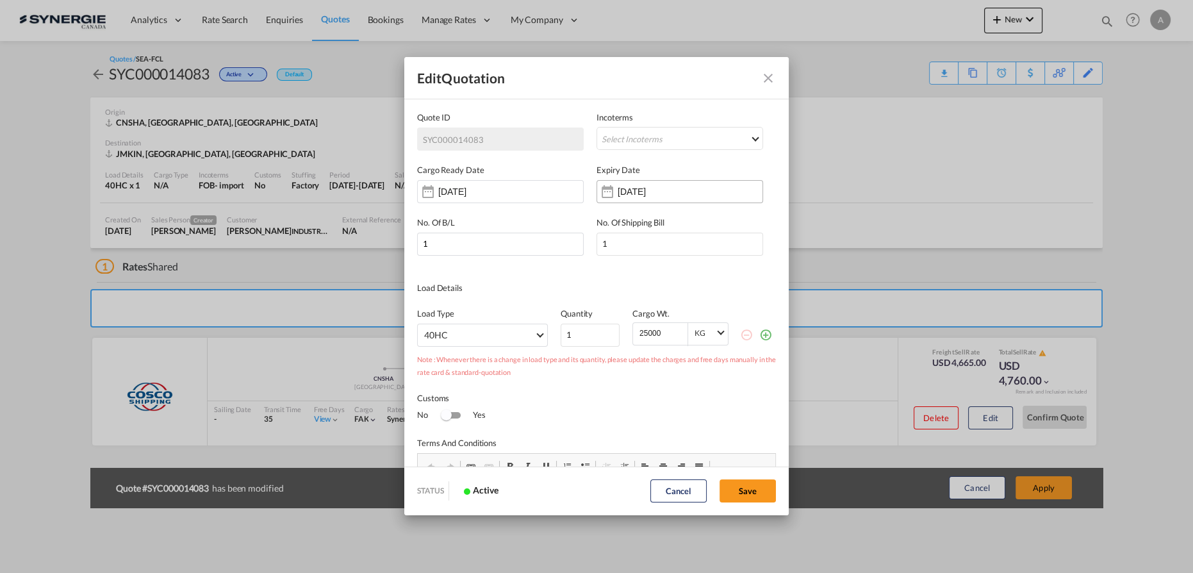
click at [656, 195] on input "31 Aug 2025" at bounding box center [658, 191] width 81 height 10
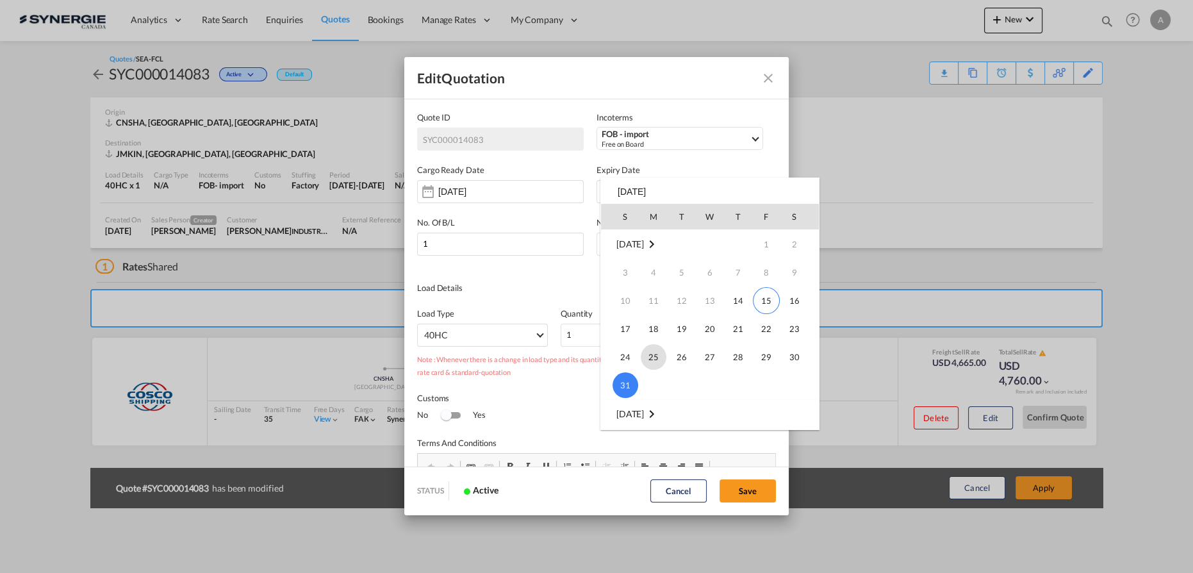
click at [648, 360] on span "25" at bounding box center [654, 357] width 26 height 26
type input "25 Aug 2025"
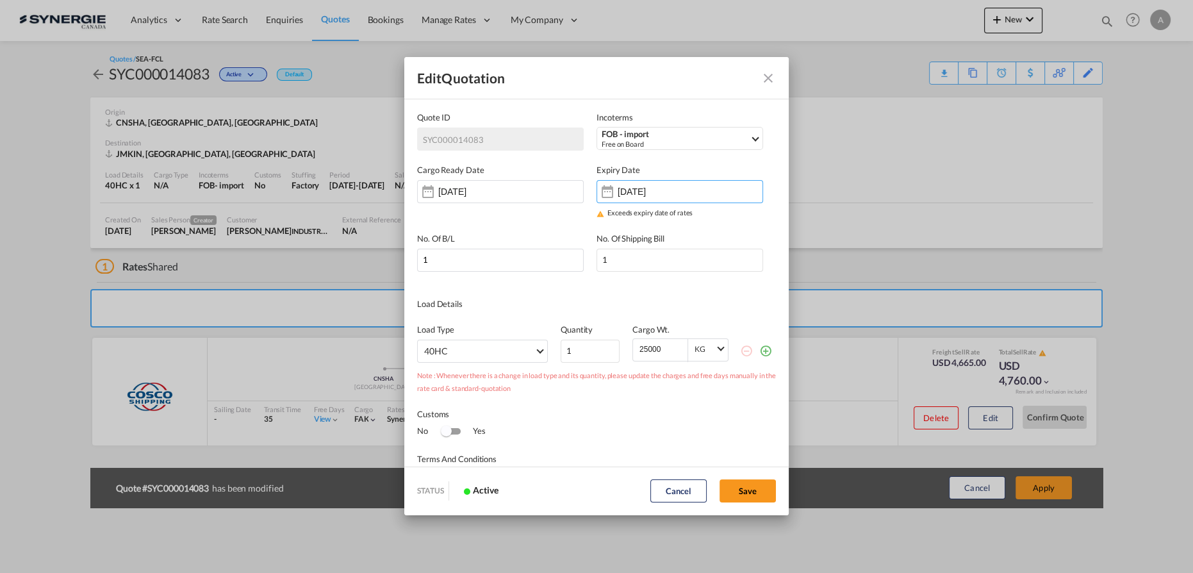
click at [744, 495] on button "Save" at bounding box center [748, 490] width 56 height 23
type input "13 Aug 2025"
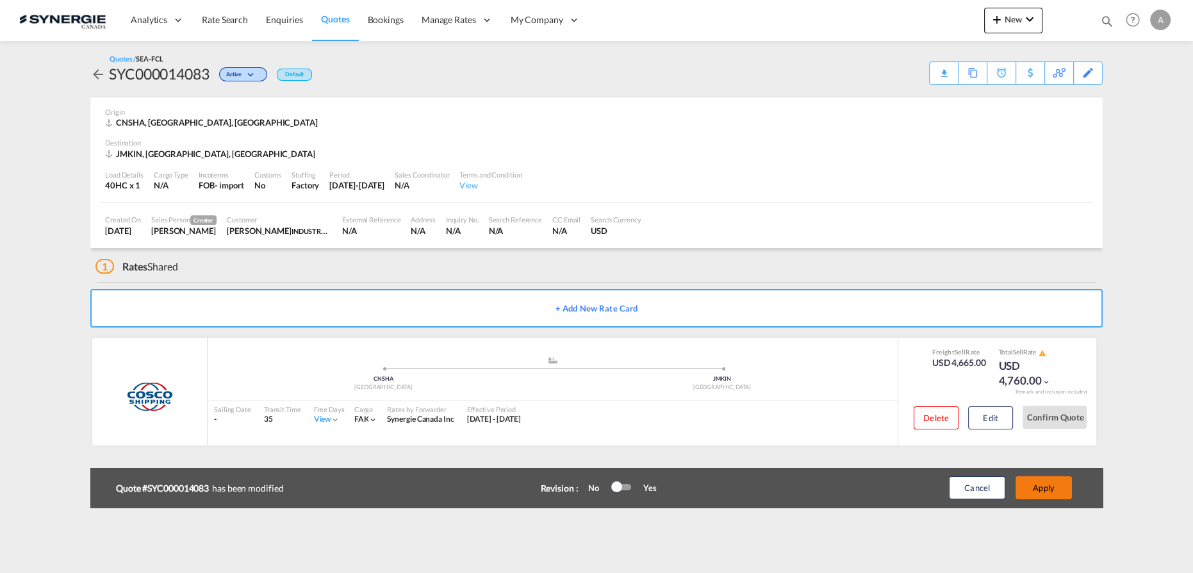
click at [1035, 488] on button "Apply" at bounding box center [1044, 487] width 56 height 23
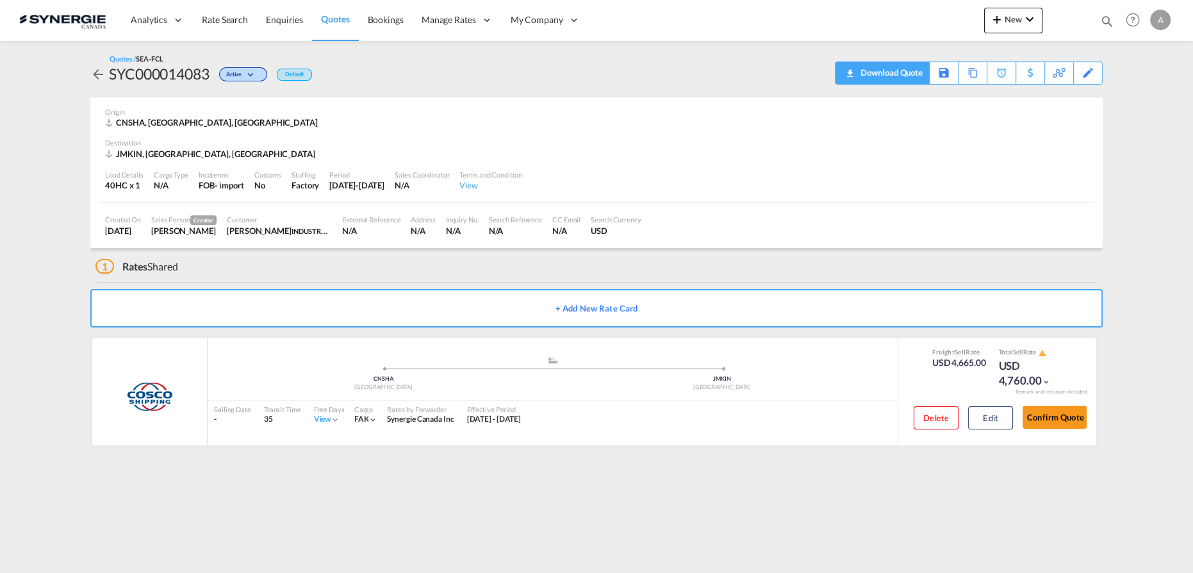
click at [907, 74] on div "Download Quote" at bounding box center [889, 72] width 65 height 21
click at [1000, 416] on button "Edit" at bounding box center [990, 417] width 45 height 23
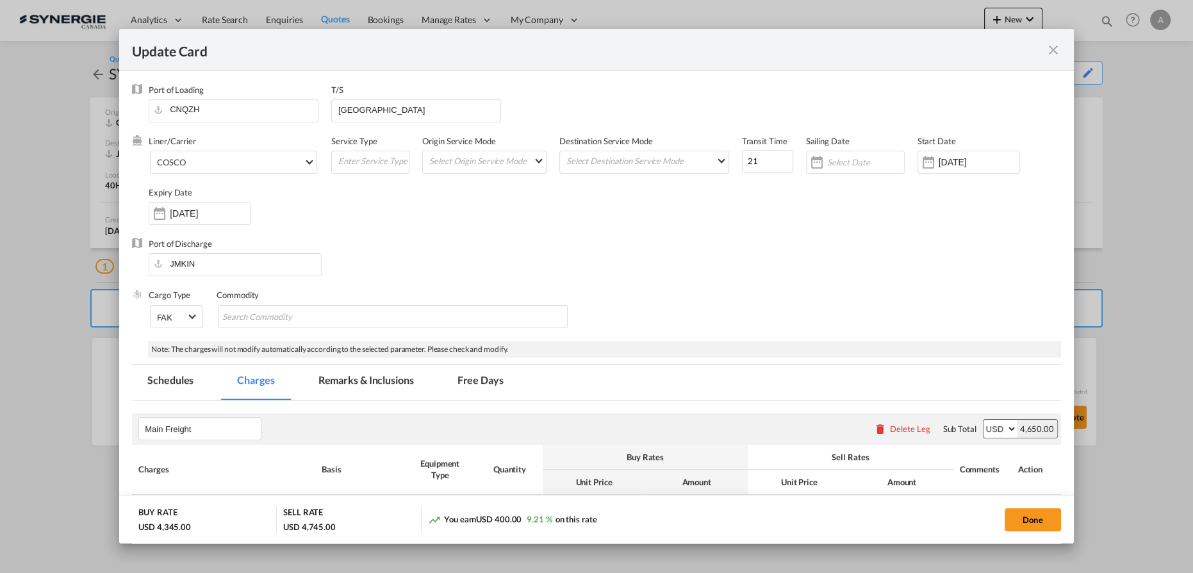
select select "per container"
select select "per B/L"
click at [393, 377] on md-tab-item "Remarks & Inclusions" at bounding box center [366, 382] width 126 height 35
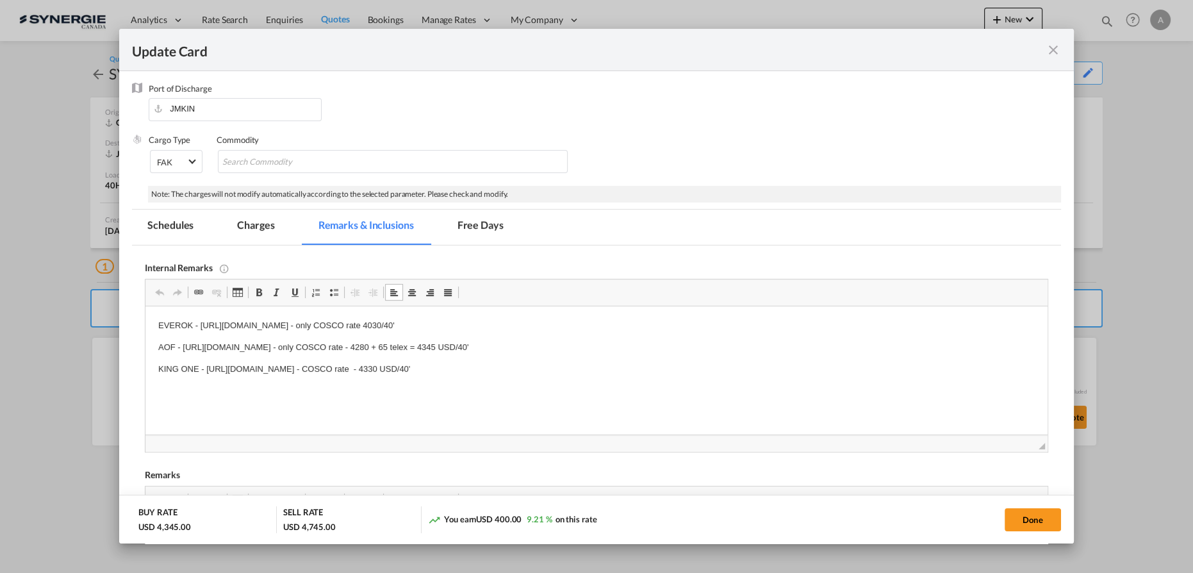
click at [618, 324] on p "EVEROK - [URL][DOMAIN_NAME] - only COSCO rate 4030/40'" at bounding box center [596, 325] width 876 height 13
click at [1015, 518] on button "Done" at bounding box center [1033, 519] width 56 height 23
type input "[DATE]"
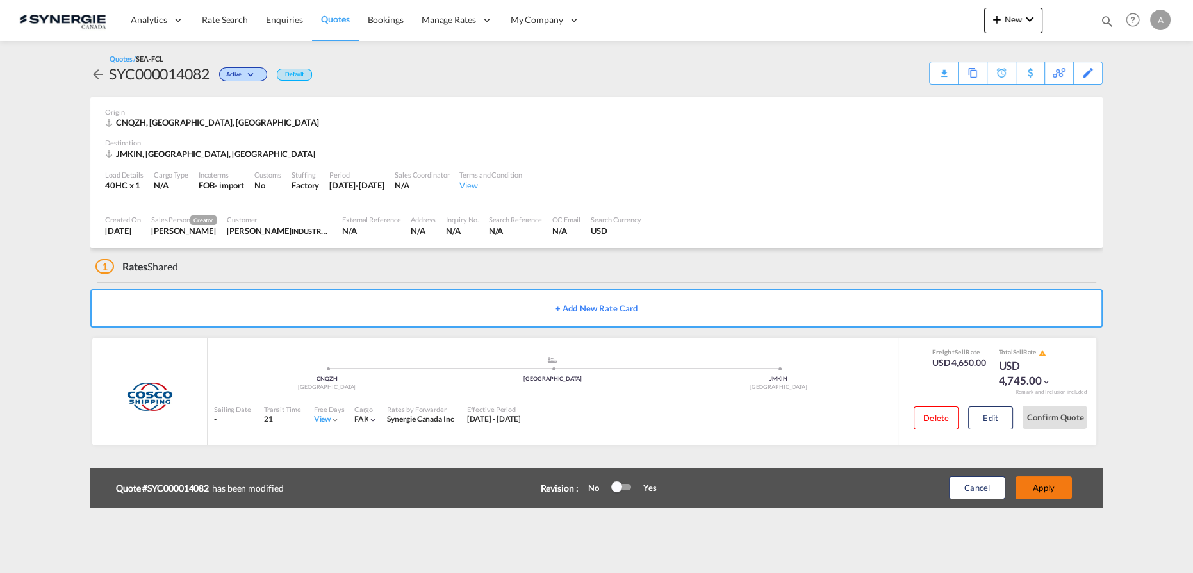
click at [1037, 490] on button "Apply" at bounding box center [1044, 487] width 56 height 23
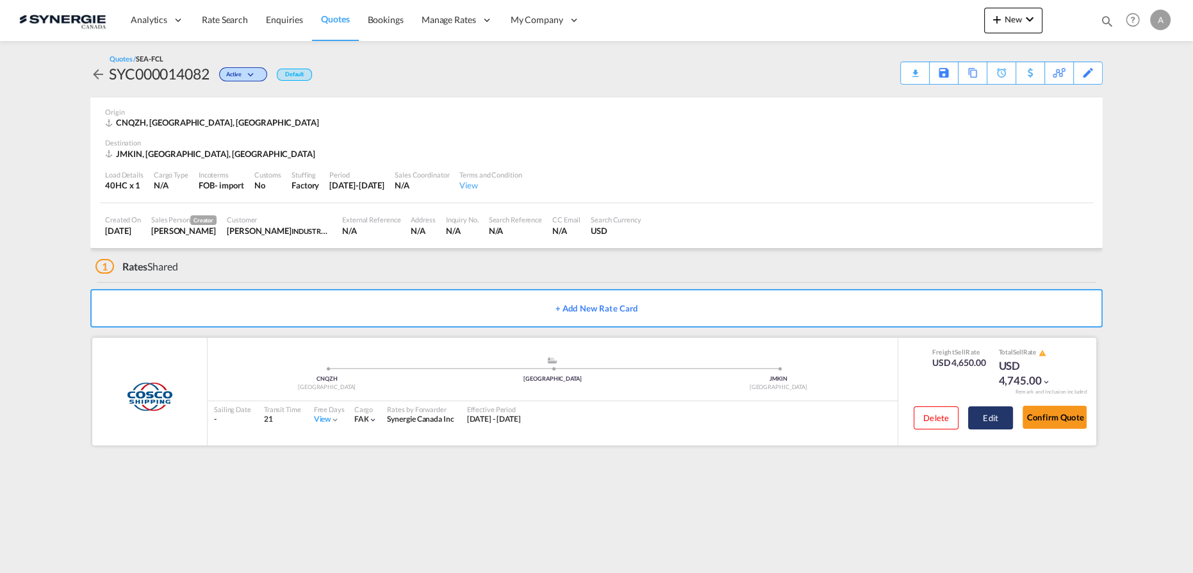
click at [984, 410] on button "Edit" at bounding box center [990, 417] width 45 height 23
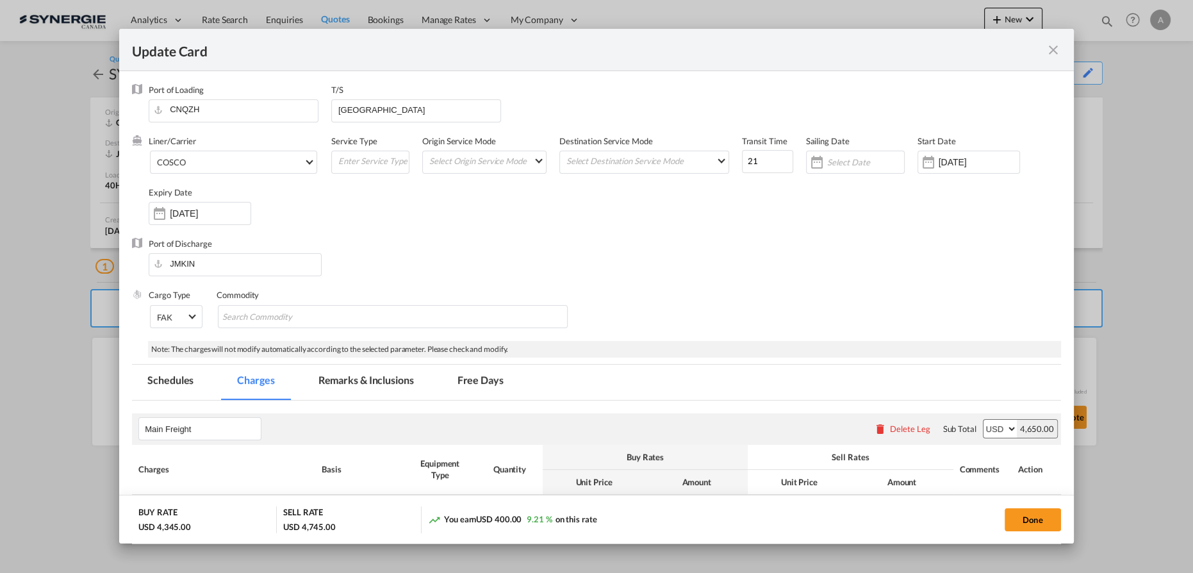
click at [1048, 49] on md-icon "icon-close fg-AAA8AD m-0 pointer" at bounding box center [1053, 49] width 15 height 15
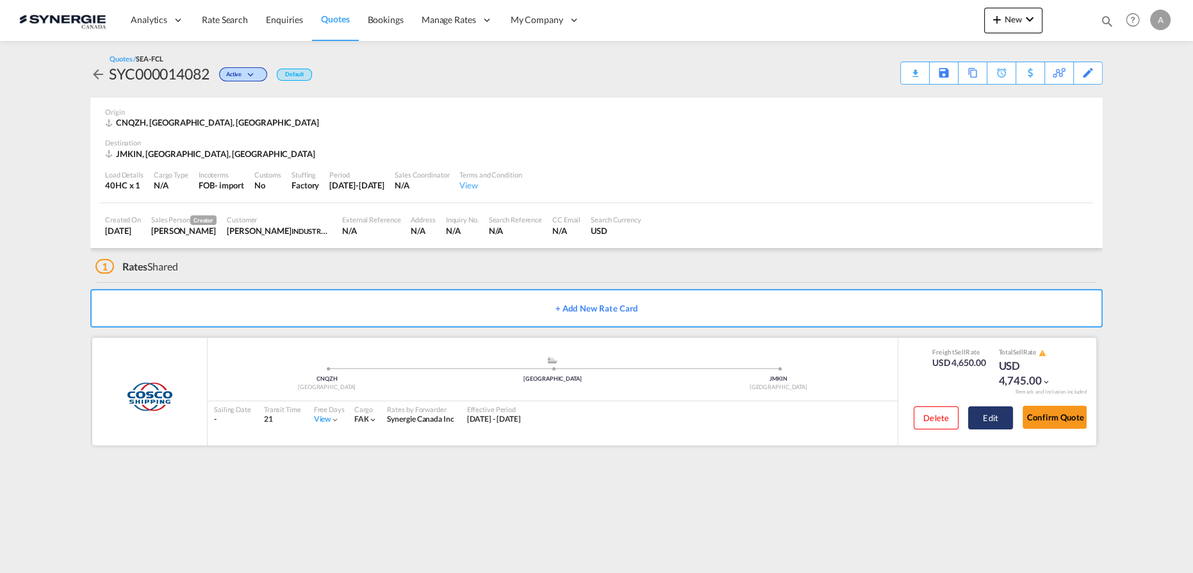
click at [969, 416] on button "Edit" at bounding box center [990, 417] width 45 height 23
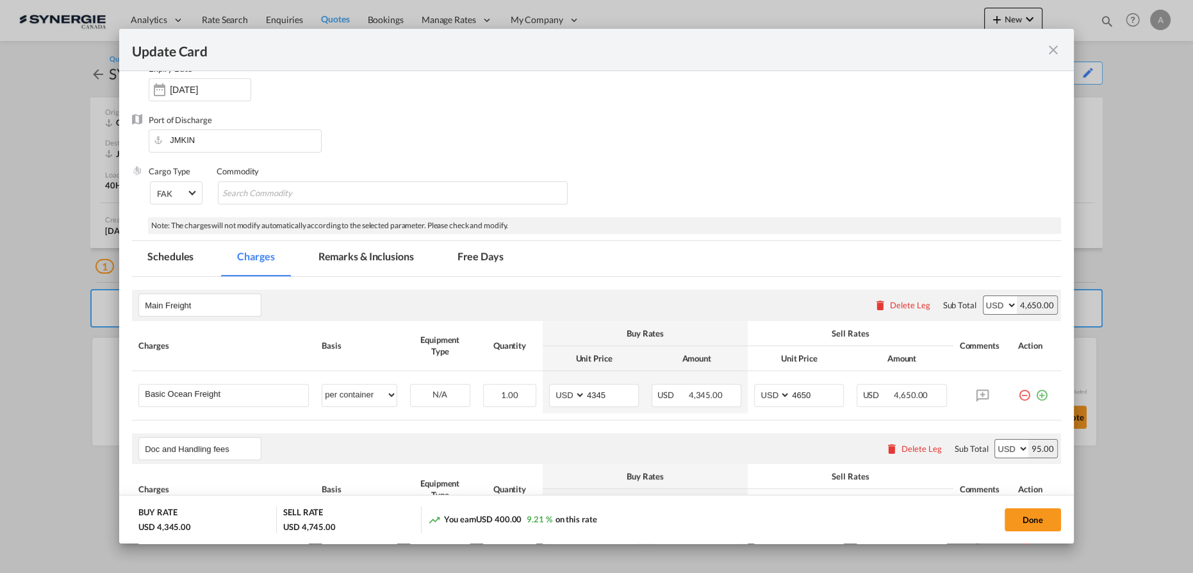
scroll to position [174, 0]
